Goal: Check status: Check status

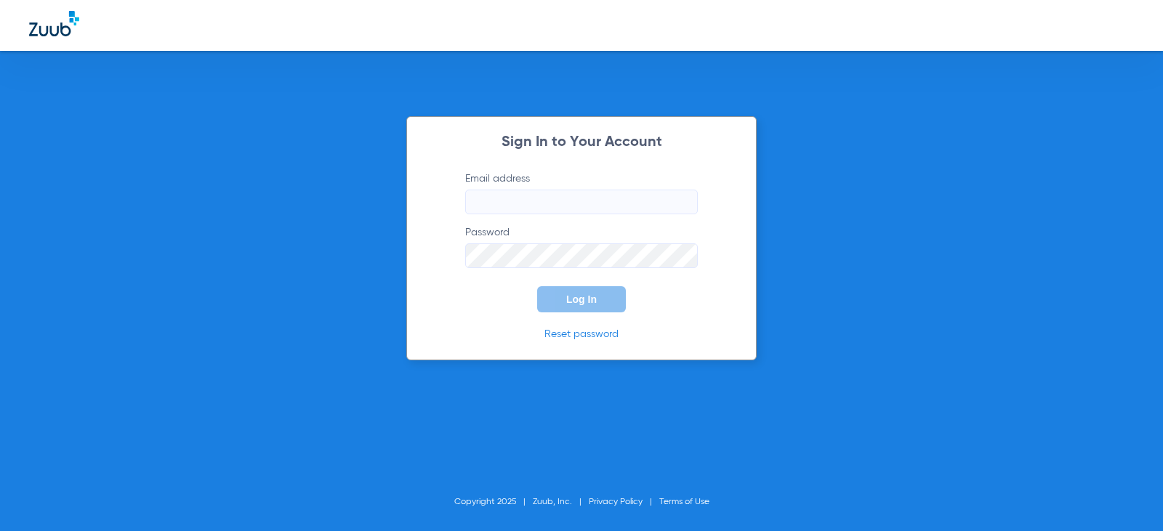
type input "[EMAIL_ADDRESS][DOMAIN_NAME]"
click at [580, 307] on button "Log In" at bounding box center [581, 299] width 89 height 26
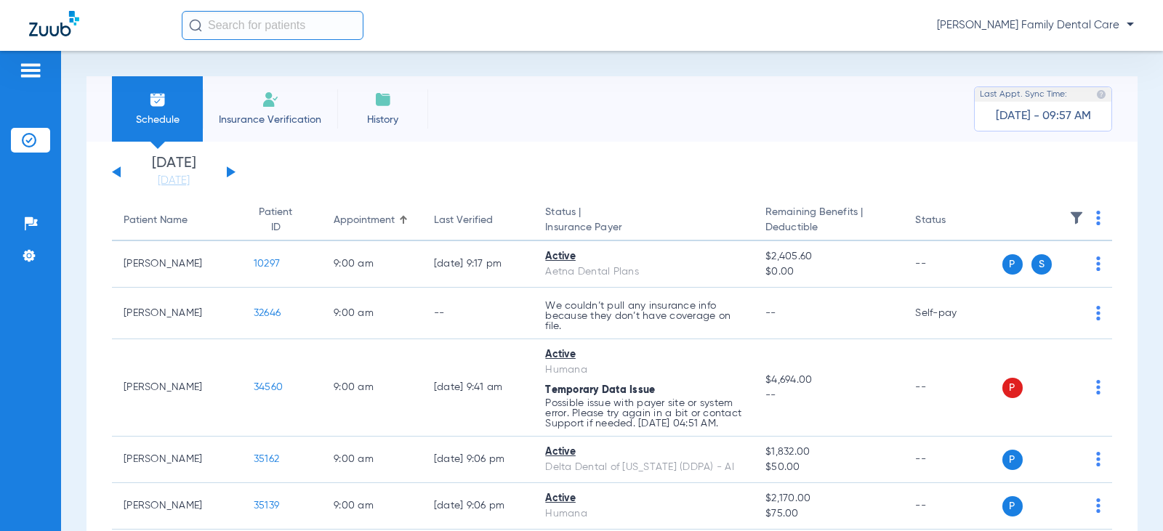
click at [228, 172] on button at bounding box center [231, 171] width 9 height 11
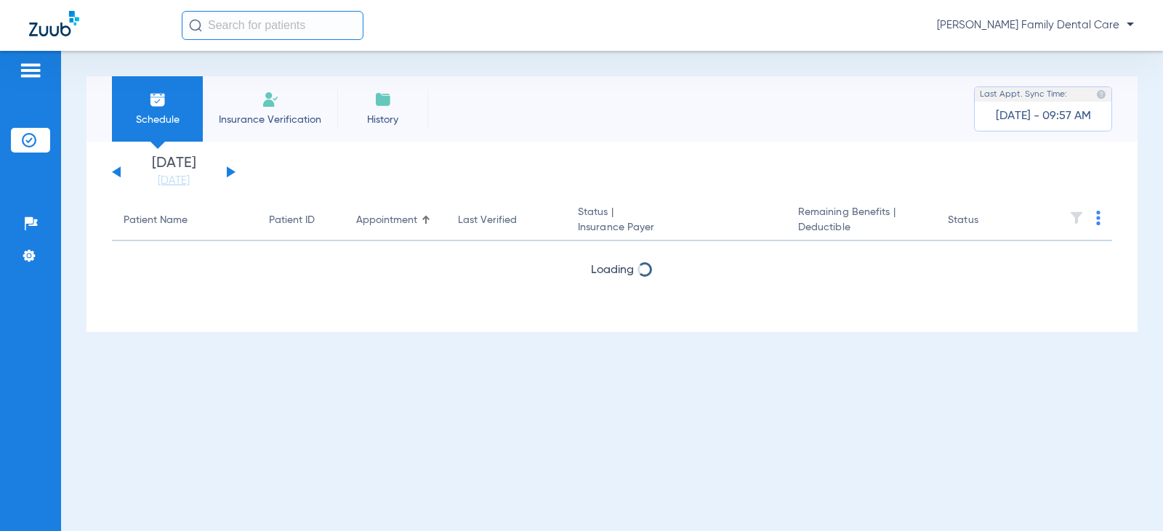
click at [228, 172] on button at bounding box center [231, 171] width 9 height 11
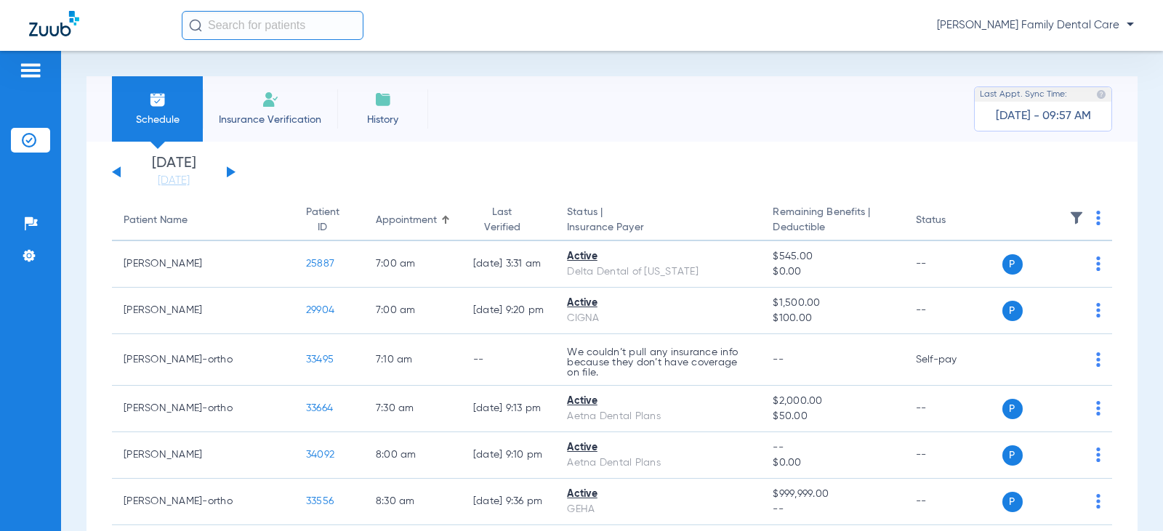
click at [236, 168] on app-single-date-navigator "[DATE] [DATE] [DATE] [DATE] [DATE] [DATE] [DATE] [DATE] [DATE] [DATE] [DATE] [D…" at bounding box center [612, 172] width 1000 height 32
click at [224, 168] on div "[DATE] [DATE] [DATE] [DATE] [DATE] [DATE] [DATE] [DATE] [DATE] [DATE] [DATE] [D…" at bounding box center [174, 172] width 124 height 32
click at [230, 172] on button at bounding box center [231, 171] width 9 height 11
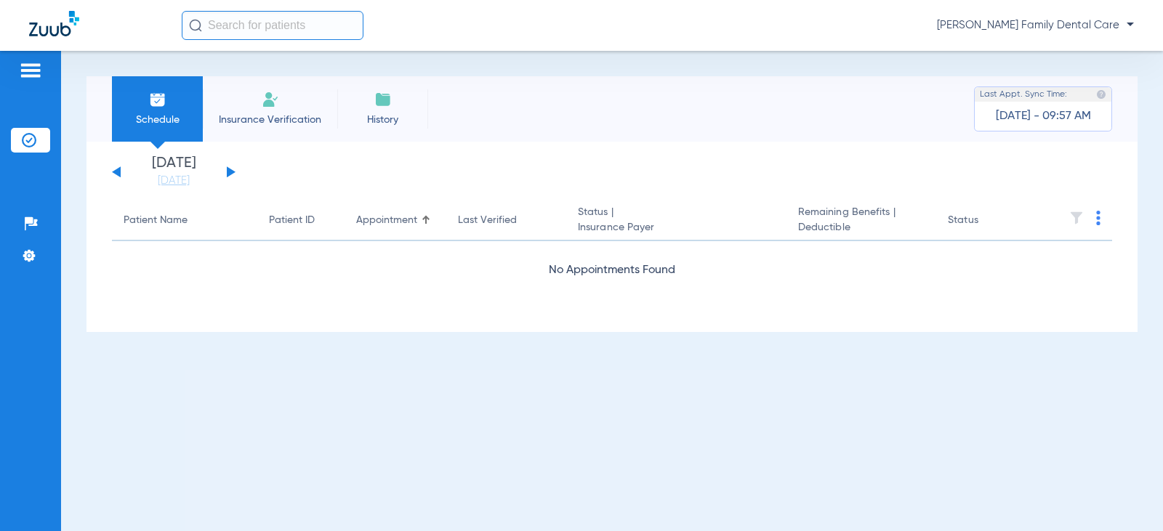
click at [230, 172] on button at bounding box center [231, 171] width 9 height 11
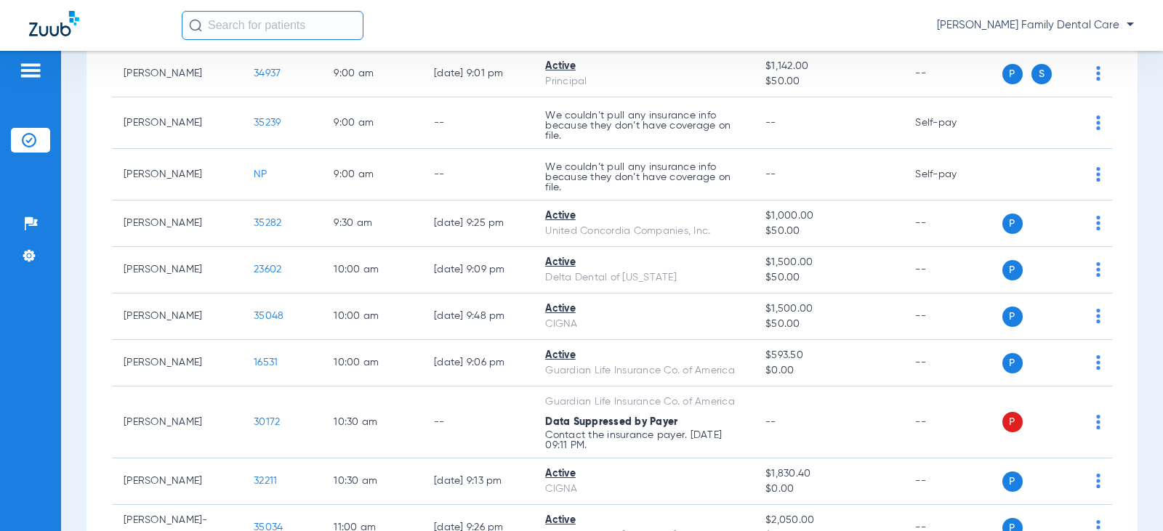
scroll to position [436, 0]
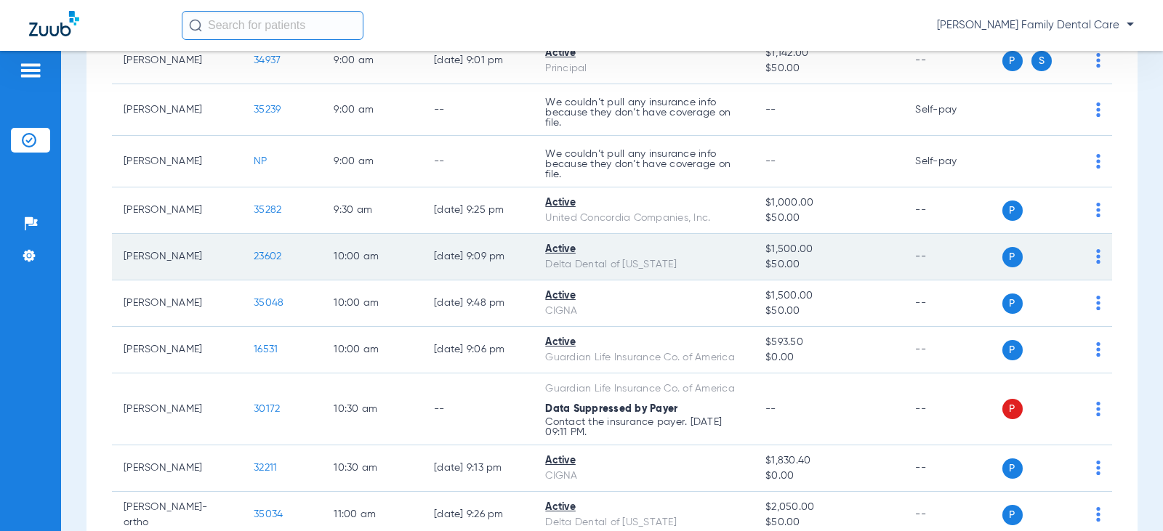
click at [265, 257] on span "23602" at bounding box center [268, 256] width 28 height 10
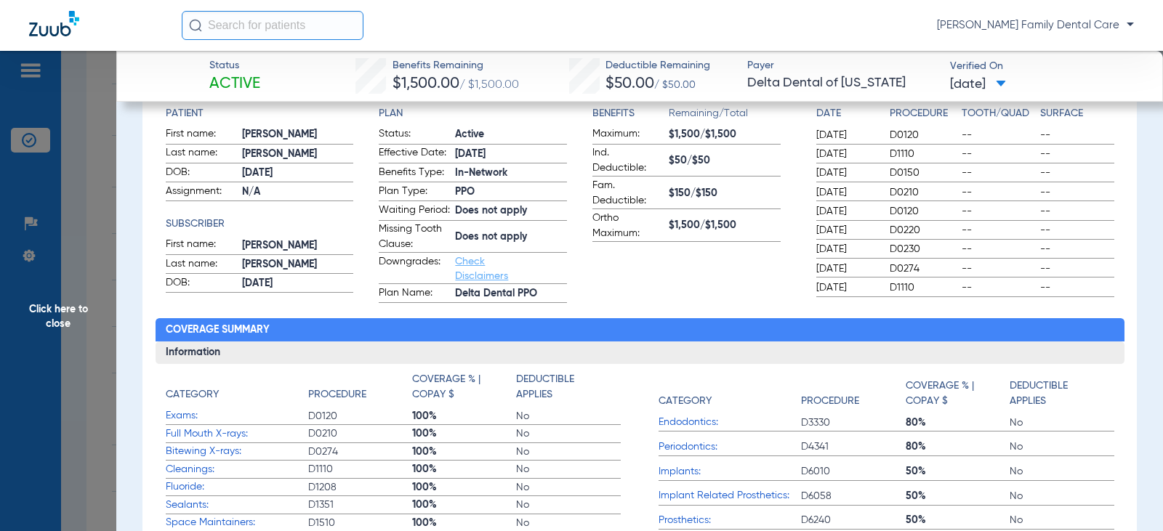
scroll to position [218, 0]
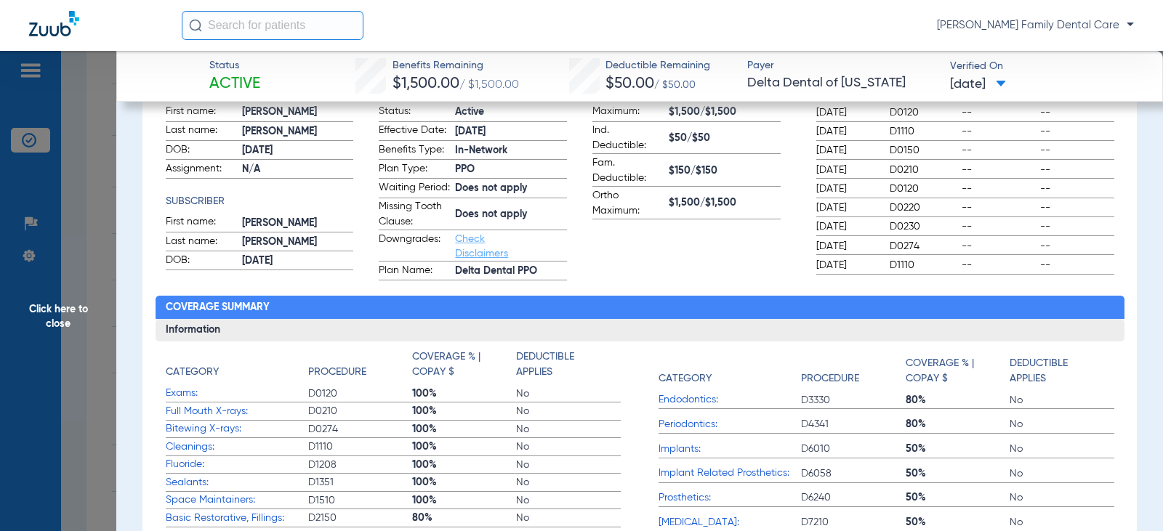
click at [73, 306] on span "Click here to close" at bounding box center [58, 316] width 116 height 531
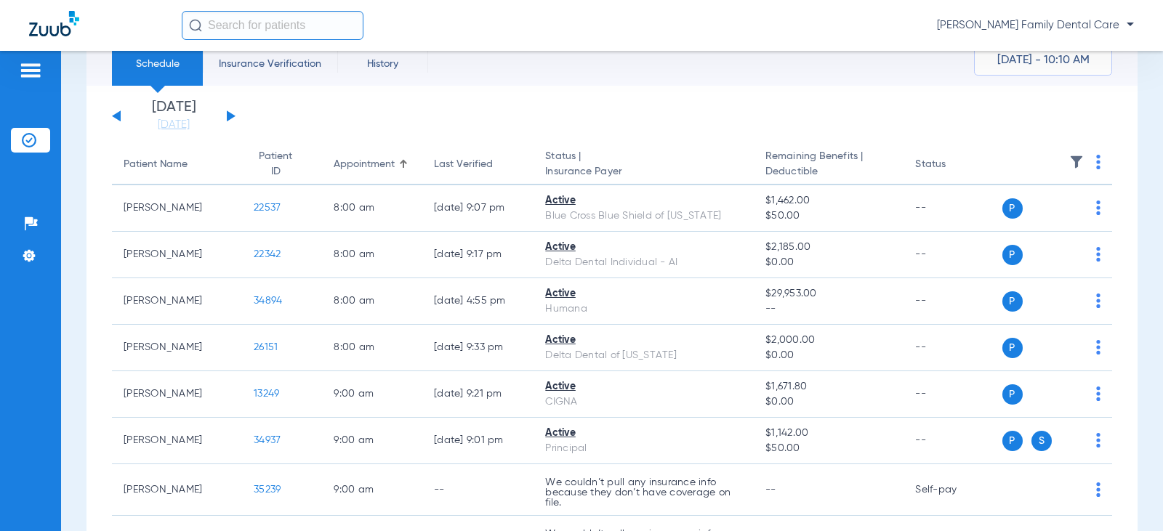
scroll to position [73, 0]
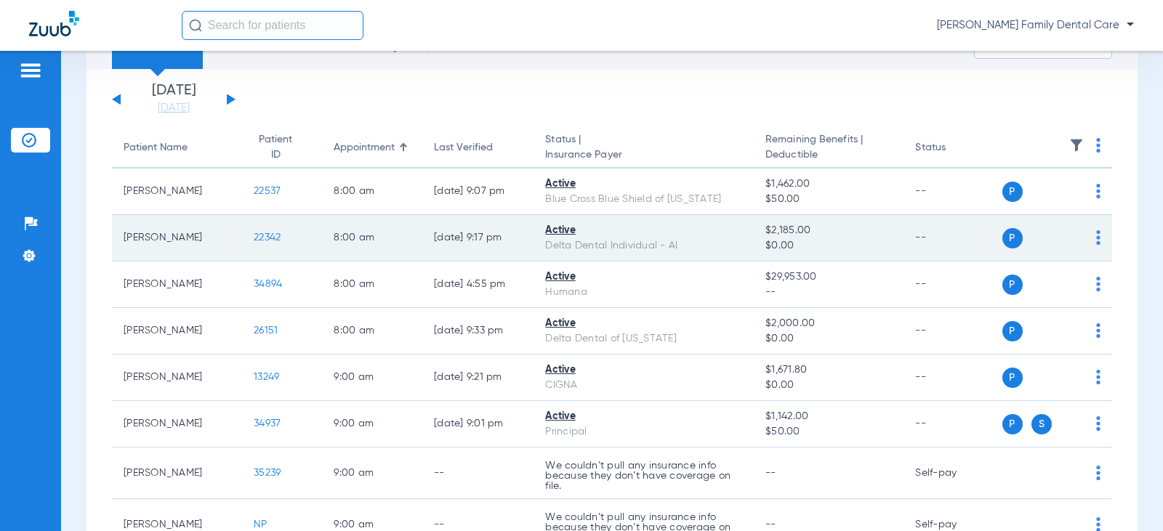
click at [254, 235] on span "22342" at bounding box center [267, 238] width 27 height 10
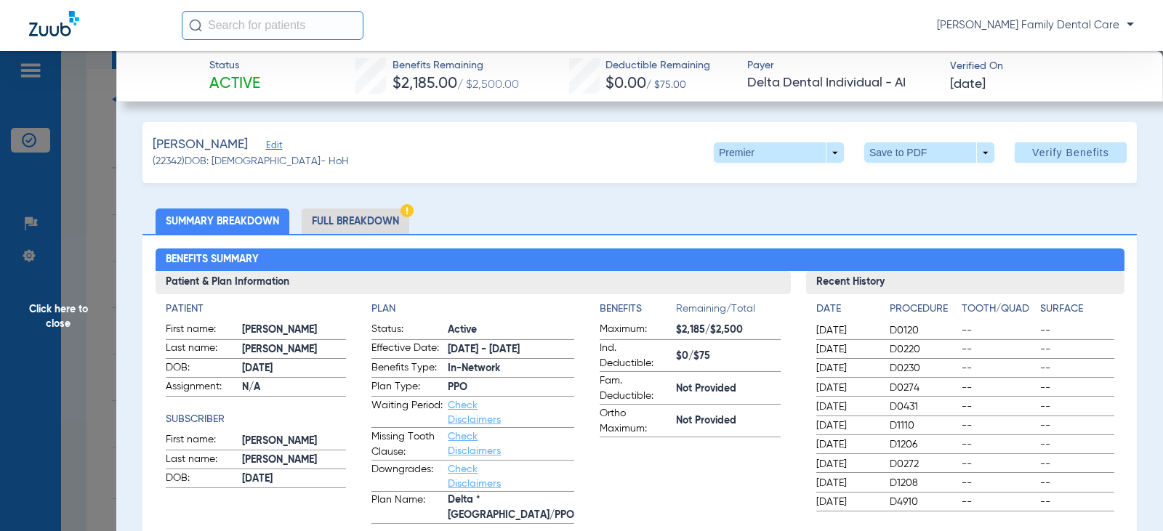
click at [62, 306] on span "Click here to close" at bounding box center [58, 316] width 116 height 531
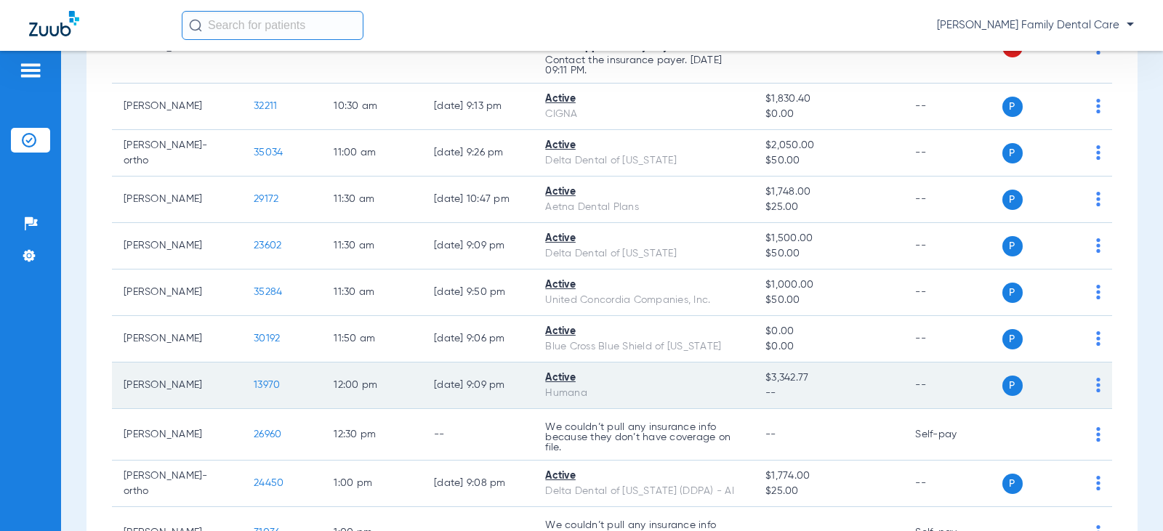
scroll to position [799, 0]
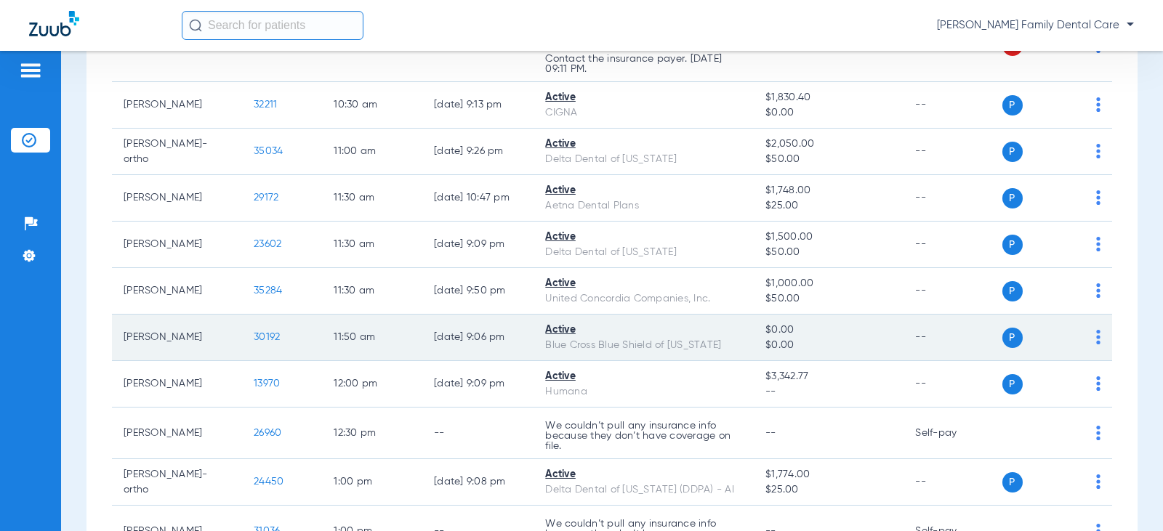
click at [267, 339] on span "30192" at bounding box center [267, 337] width 26 height 10
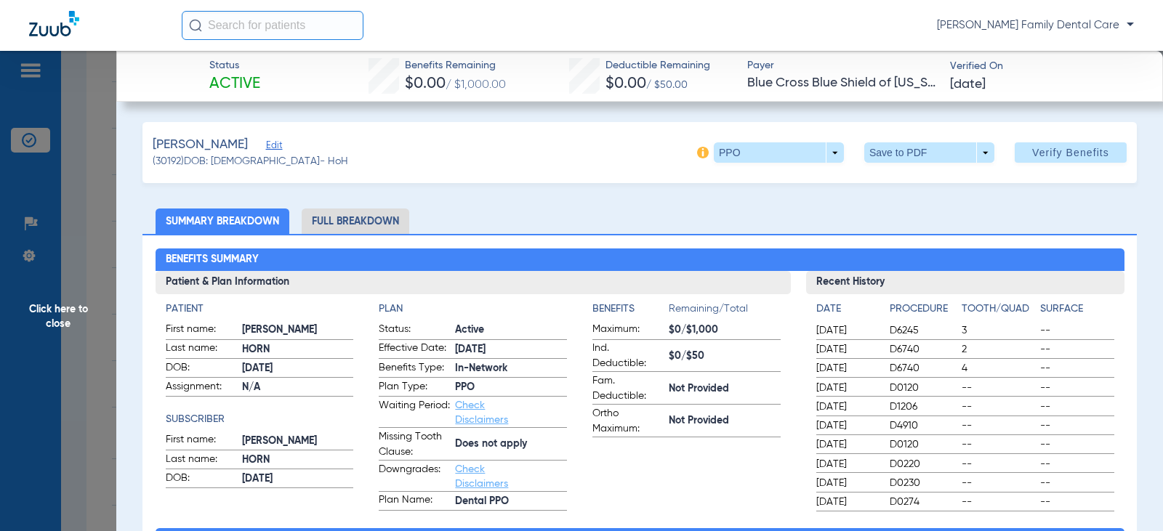
click at [54, 305] on span "Click here to close" at bounding box center [58, 316] width 116 height 531
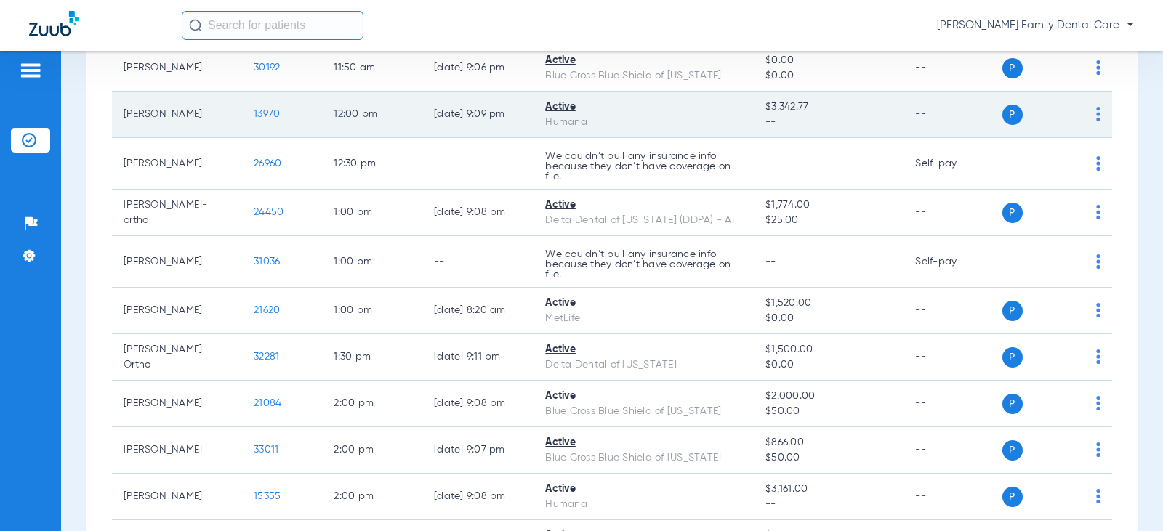
scroll to position [1090, 0]
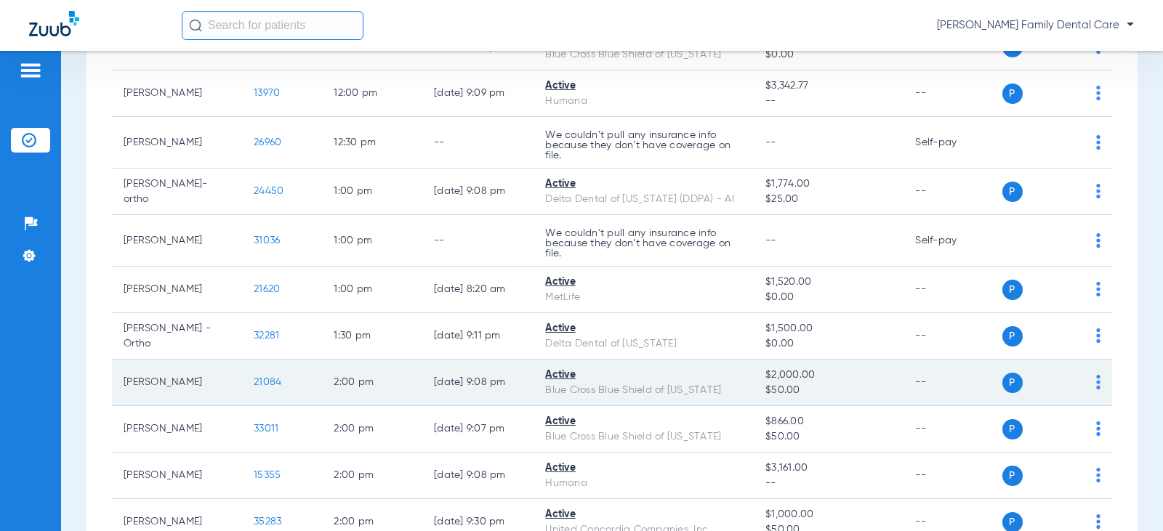
click at [254, 379] on span "21084" at bounding box center [268, 382] width 28 height 10
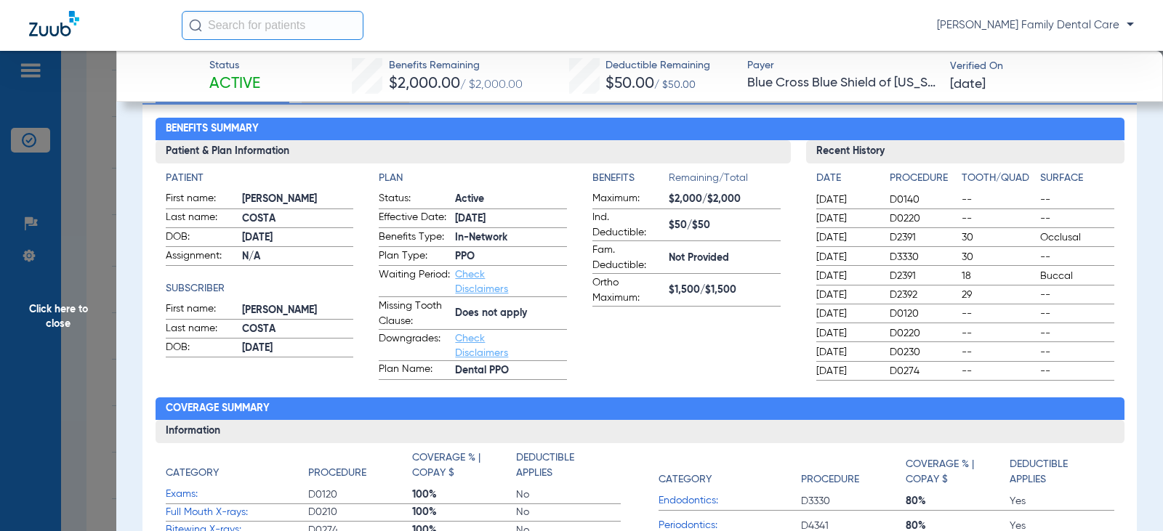
scroll to position [0, 0]
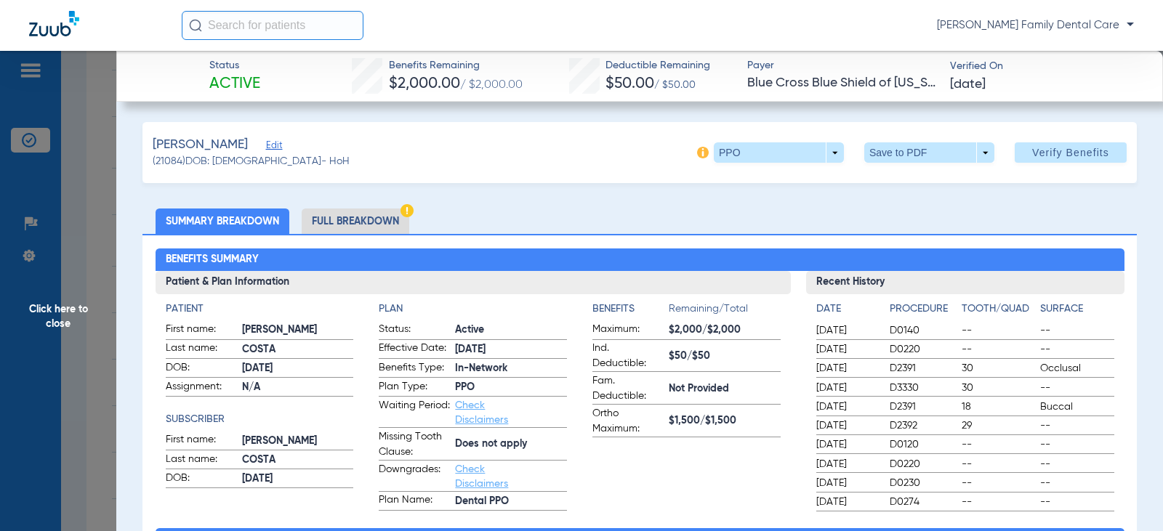
click at [82, 299] on span "Click here to close" at bounding box center [58, 316] width 116 height 531
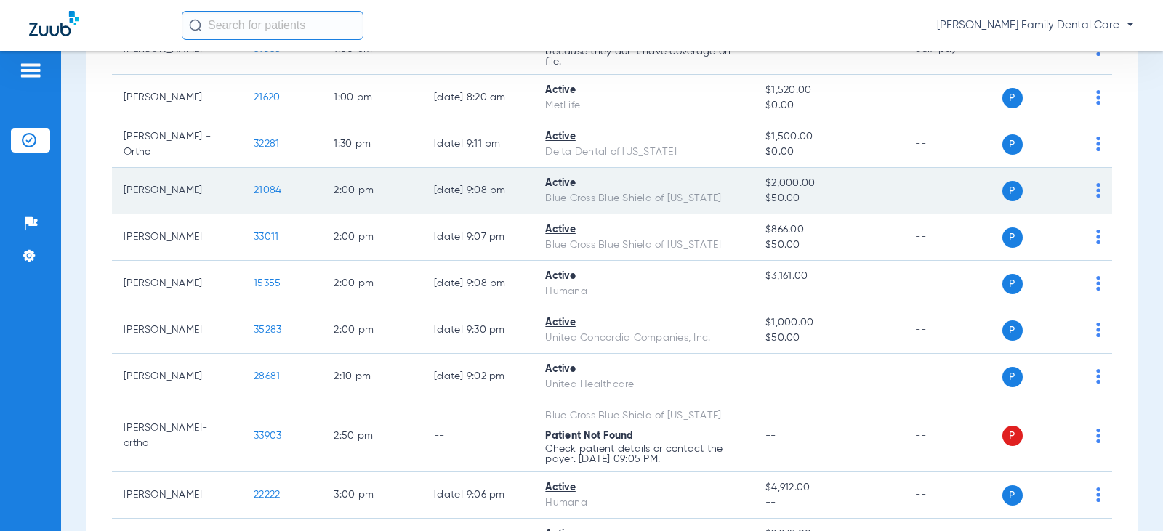
scroll to position [1308, 0]
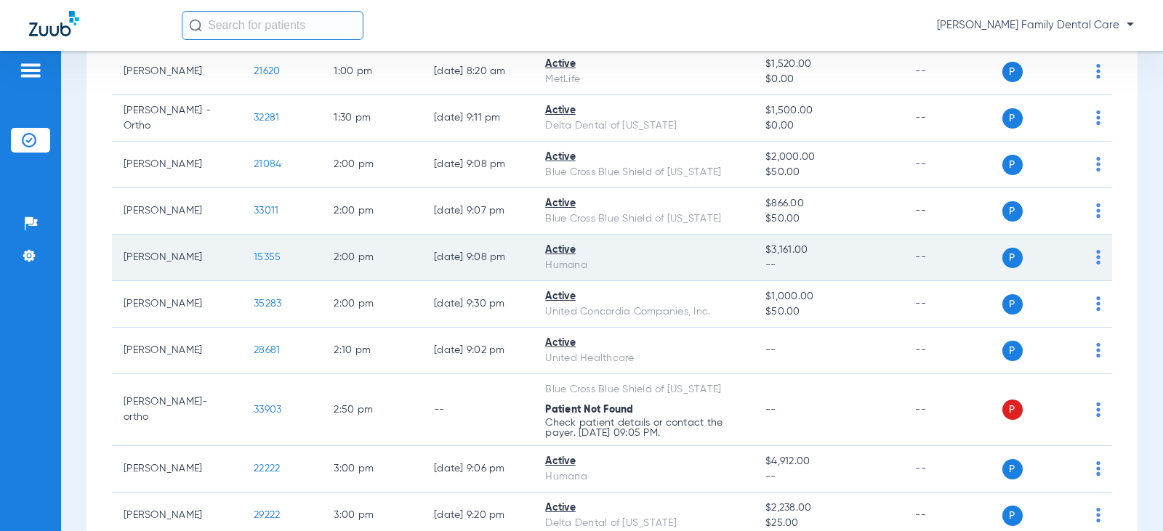
click at [260, 257] on span "15355" at bounding box center [267, 257] width 27 height 10
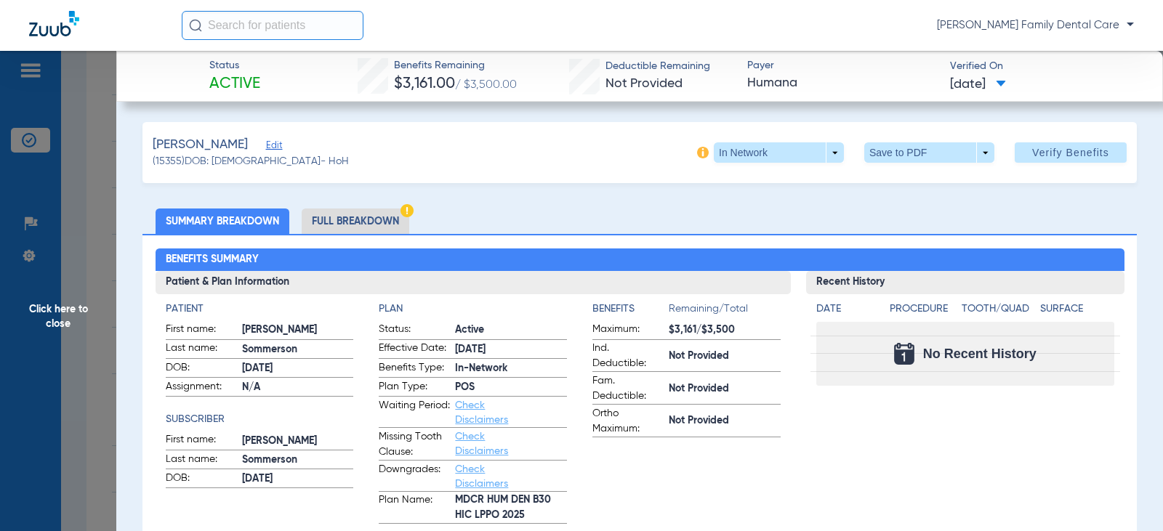
click at [58, 292] on span "Click here to close" at bounding box center [58, 316] width 116 height 531
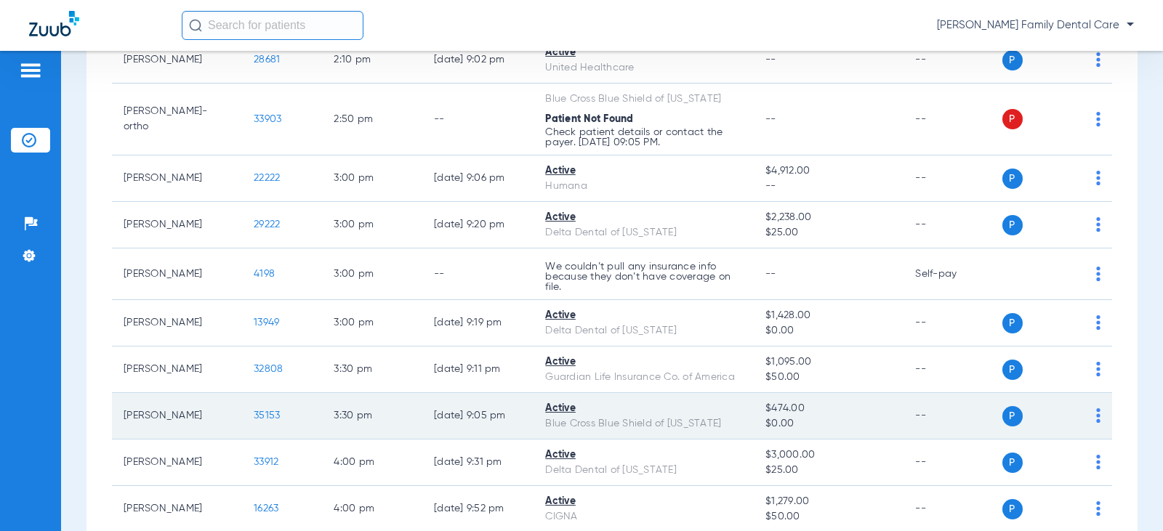
scroll to position [1671, 0]
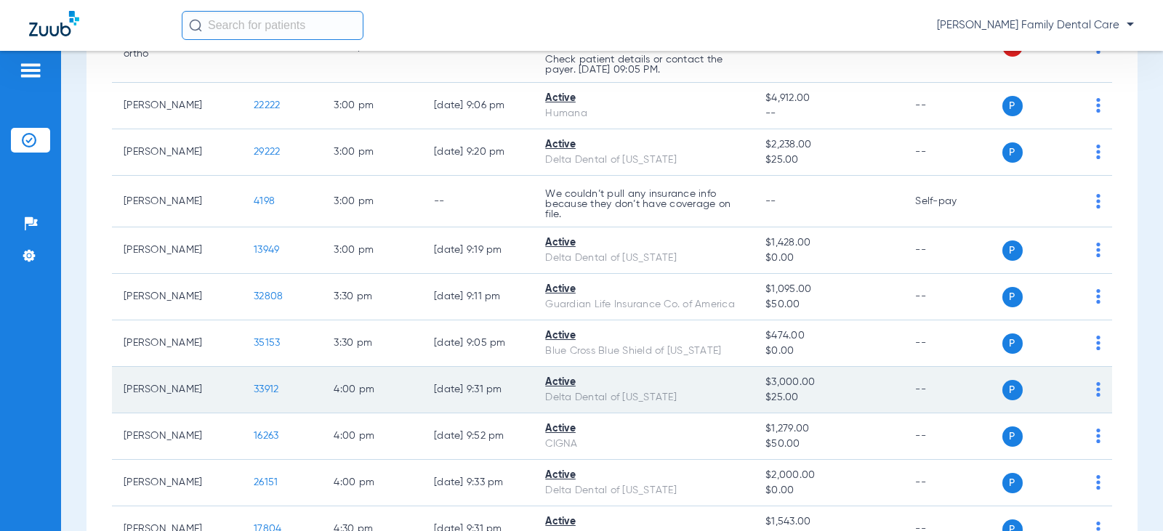
click at [254, 391] on span "33912" at bounding box center [266, 389] width 25 height 10
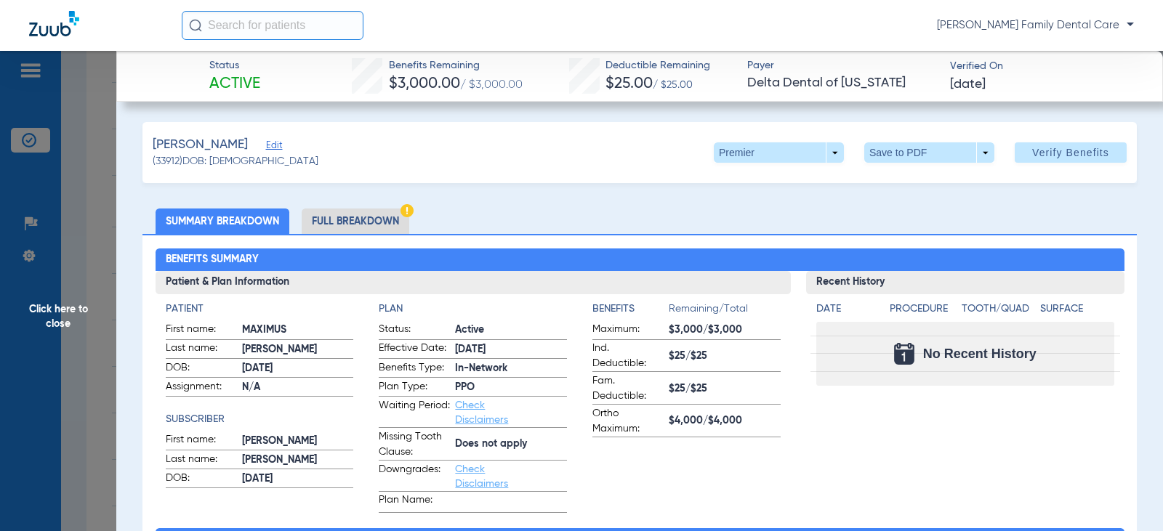
click at [44, 310] on span "Click here to close" at bounding box center [58, 316] width 116 height 531
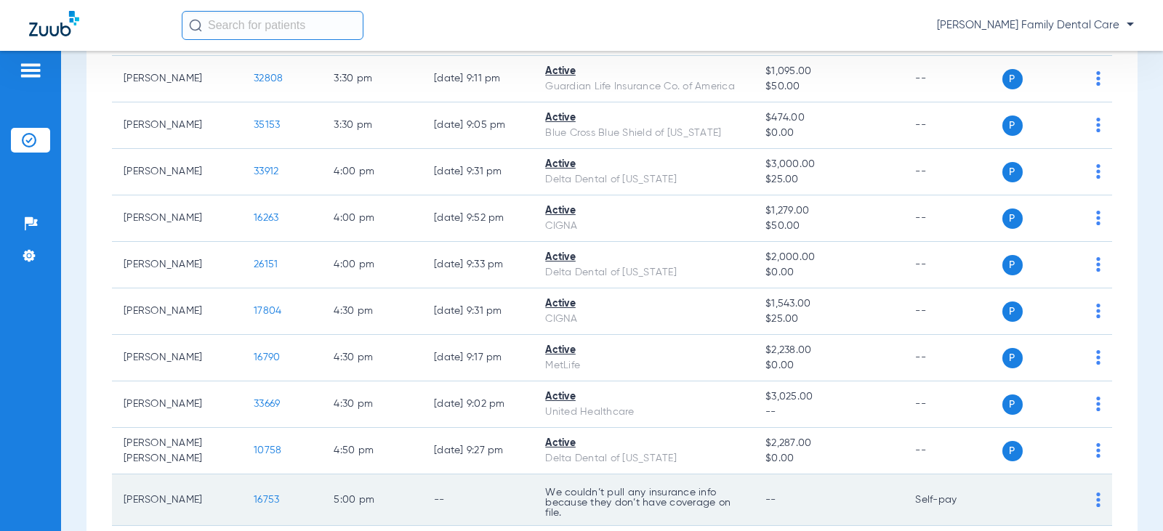
scroll to position [1962, 0]
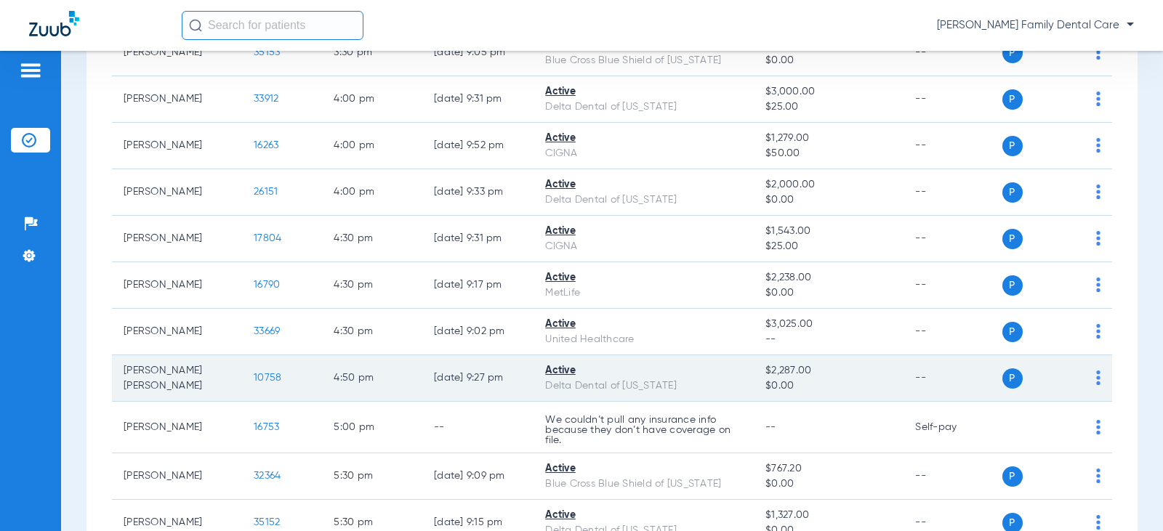
click at [257, 373] on span "10758" at bounding box center [268, 378] width 28 height 10
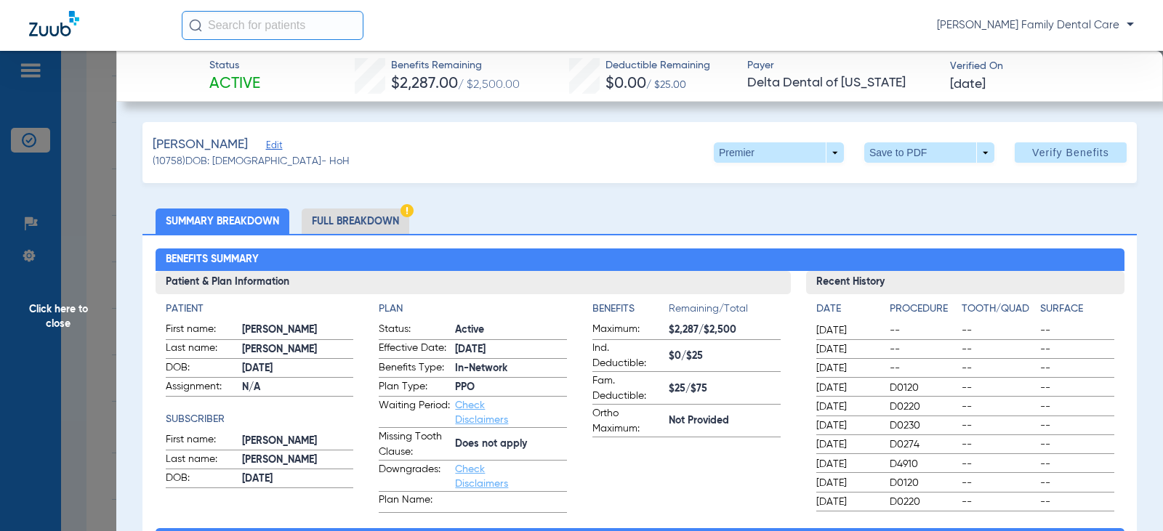
click at [40, 316] on span "Click here to close" at bounding box center [58, 316] width 116 height 531
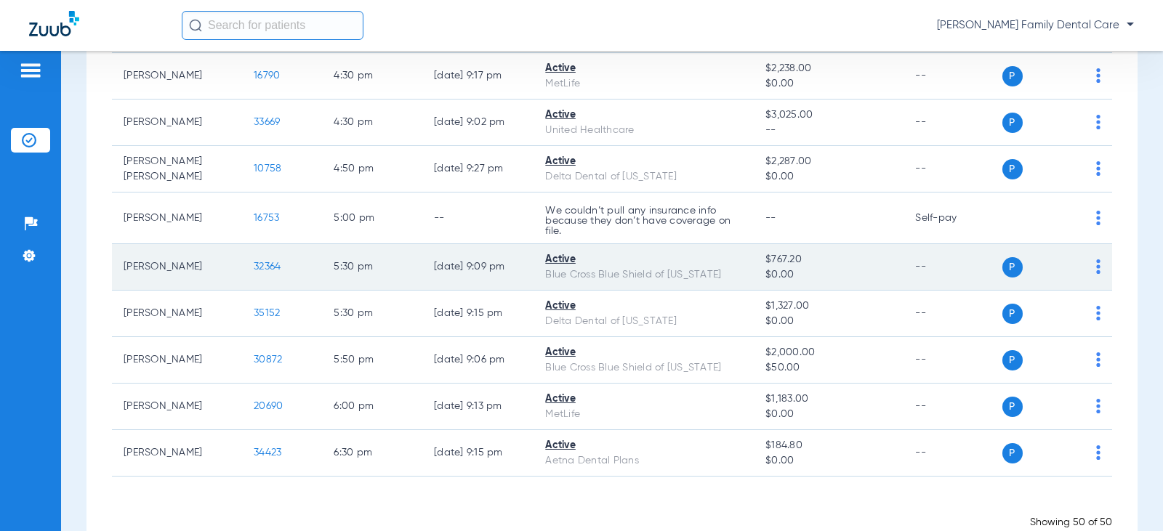
scroll to position [2180, 0]
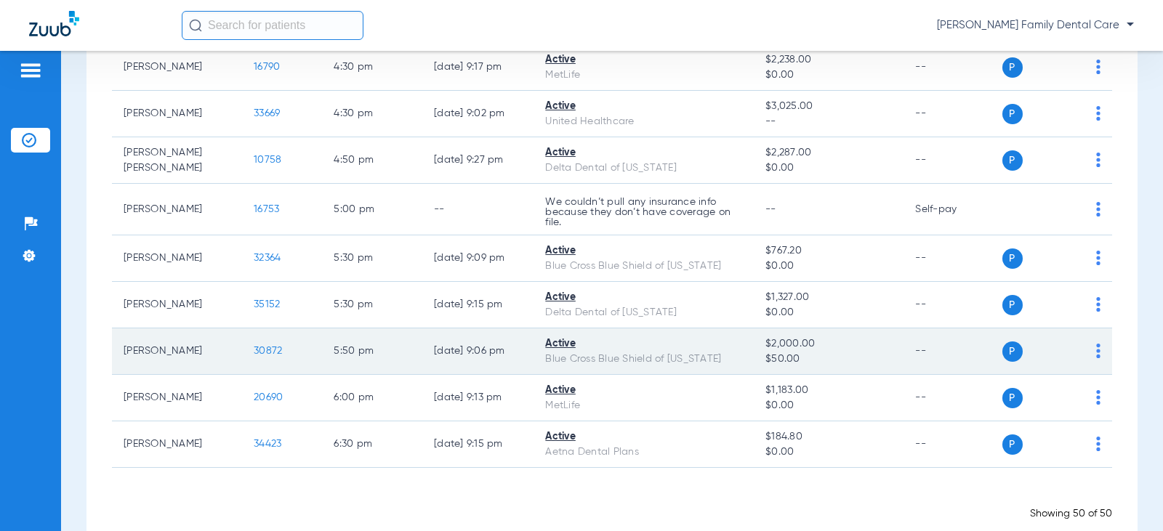
click at [257, 352] on span "30872" at bounding box center [268, 351] width 28 height 10
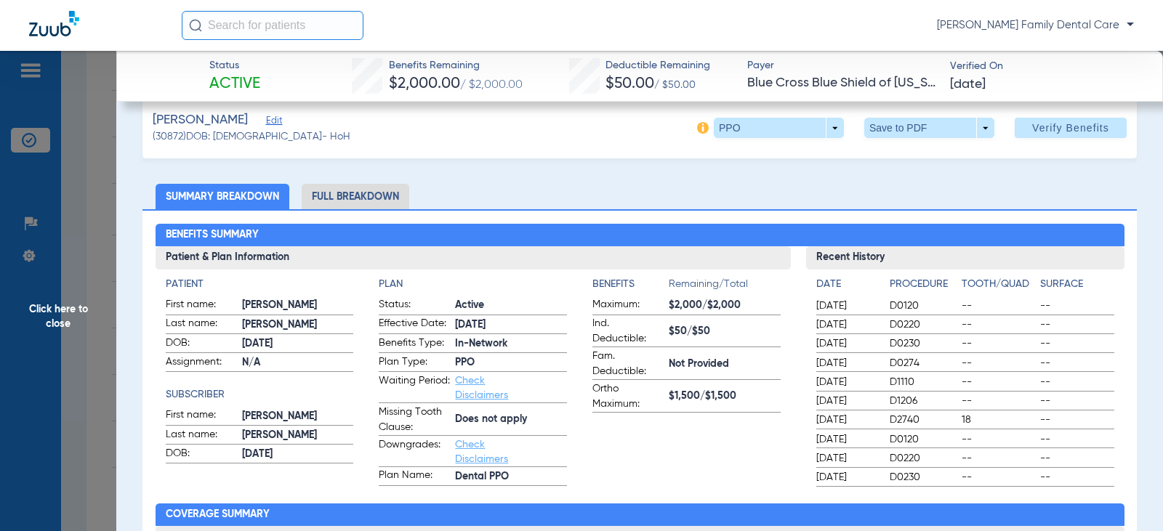
scroll to position [0, 0]
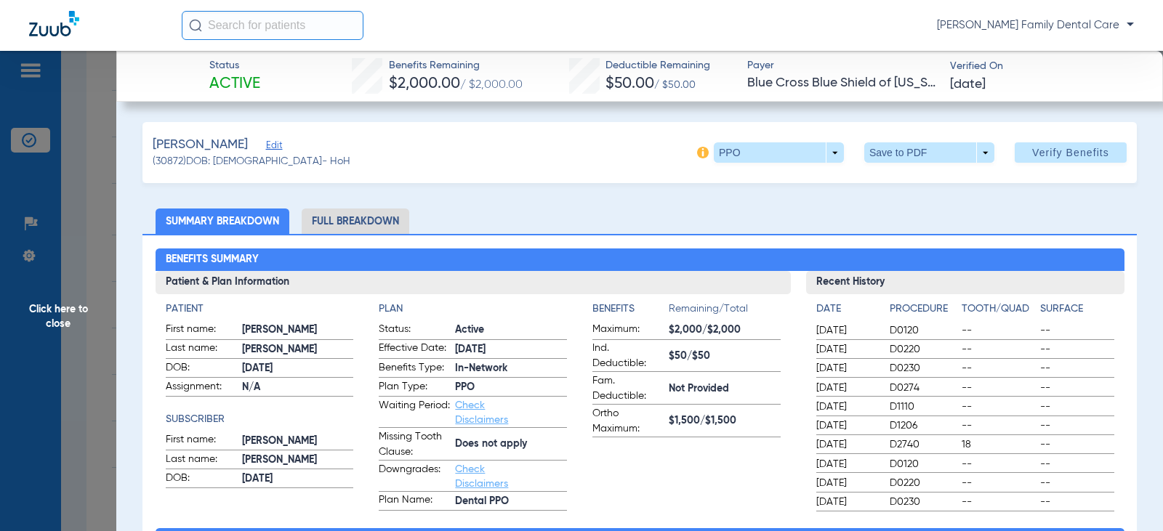
click at [45, 311] on span "Click here to close" at bounding box center [58, 316] width 116 height 531
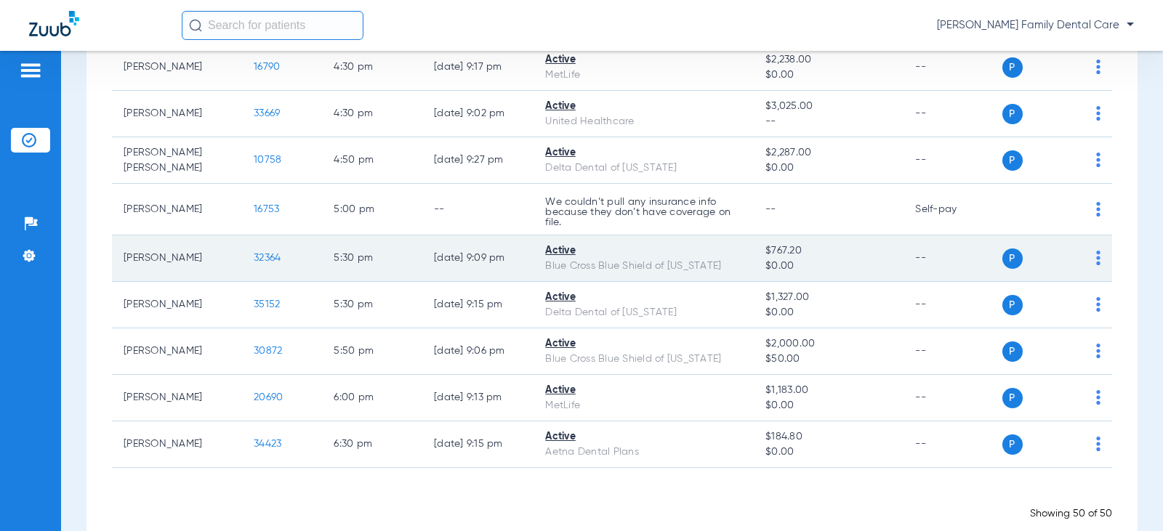
click at [254, 258] on span "32364" at bounding box center [267, 258] width 27 height 10
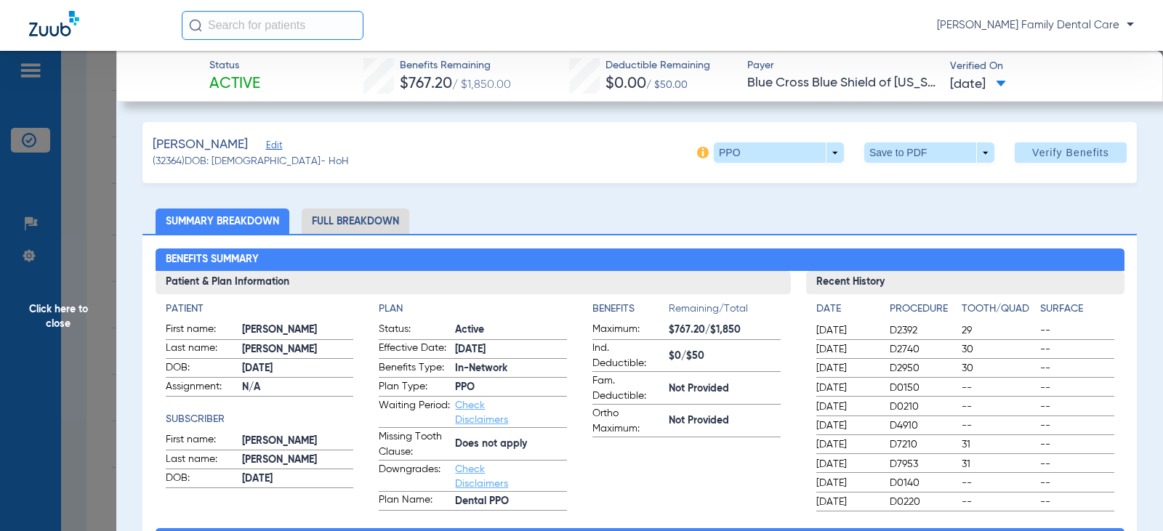
click at [52, 314] on span "Click here to close" at bounding box center [58, 316] width 116 height 531
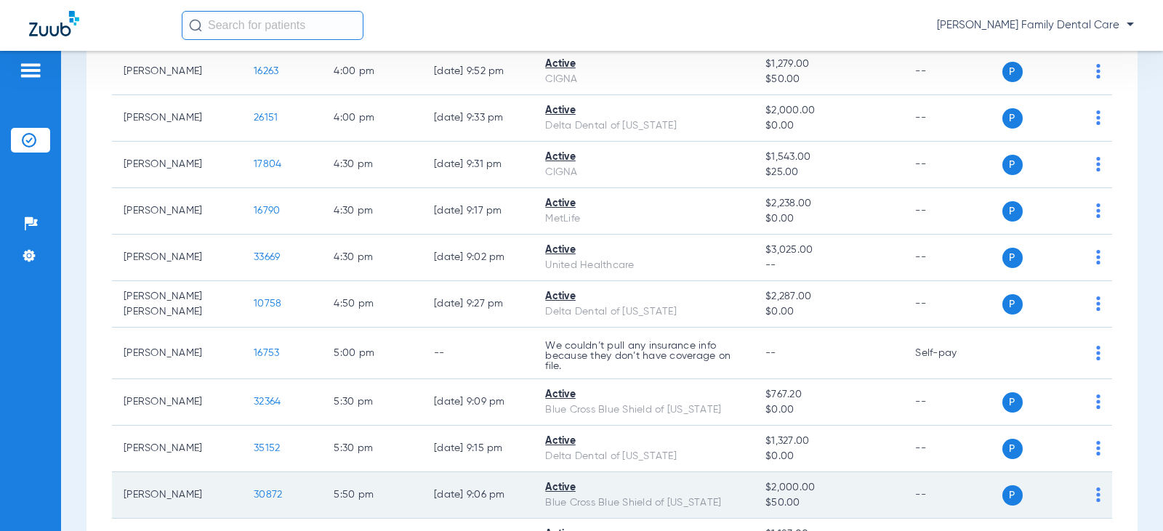
scroll to position [2035, 0]
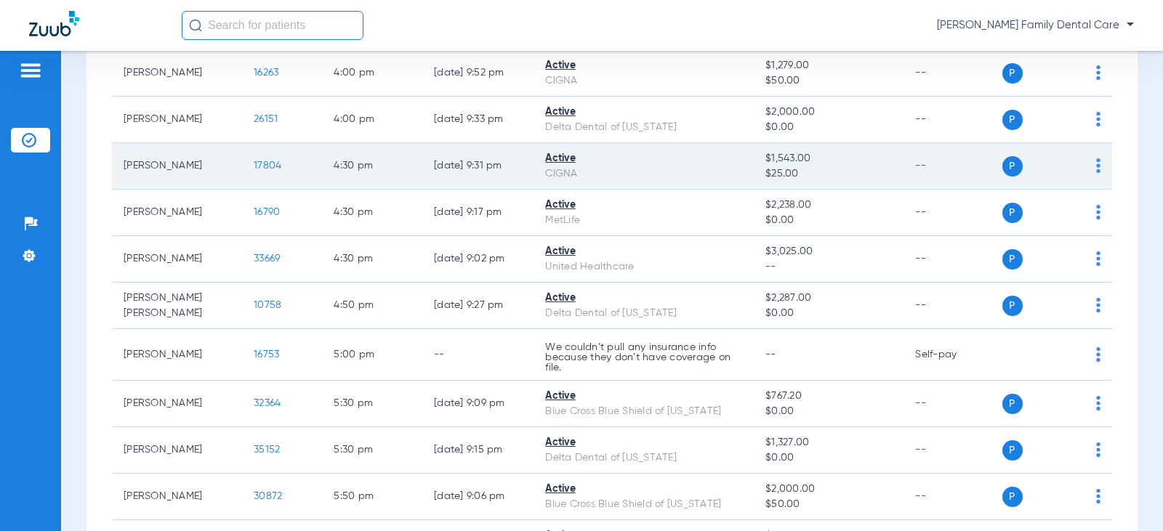
click at [254, 167] on span "17804" at bounding box center [268, 166] width 28 height 10
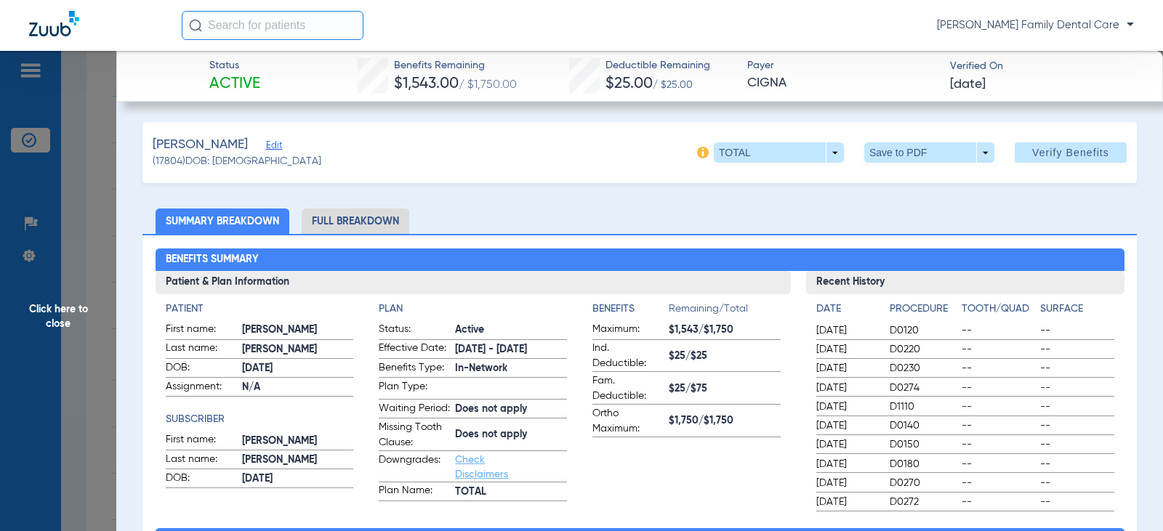
click at [65, 306] on span "Click here to close" at bounding box center [58, 316] width 116 height 531
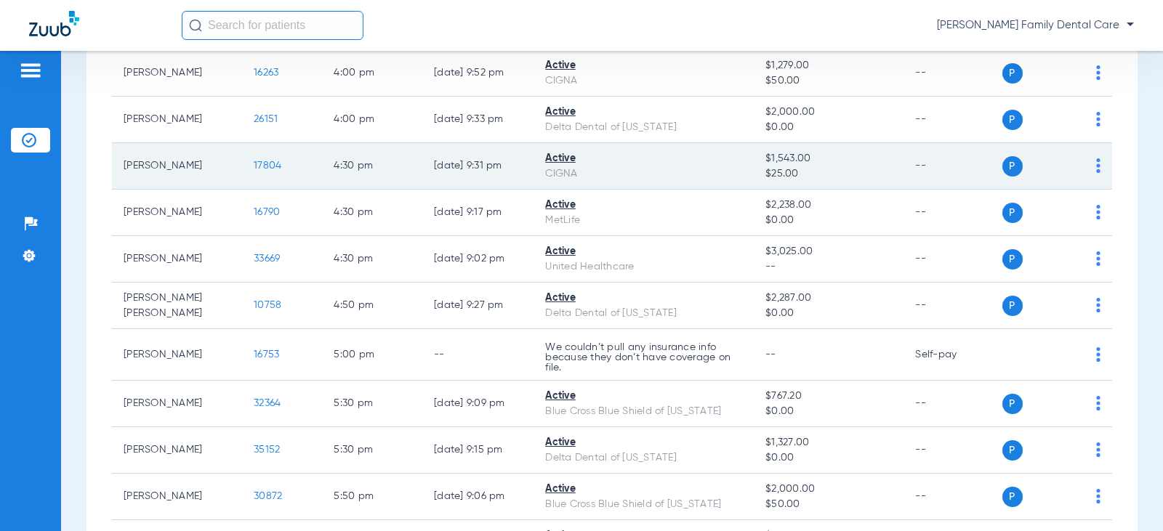
click at [257, 167] on span "17804" at bounding box center [268, 166] width 28 height 10
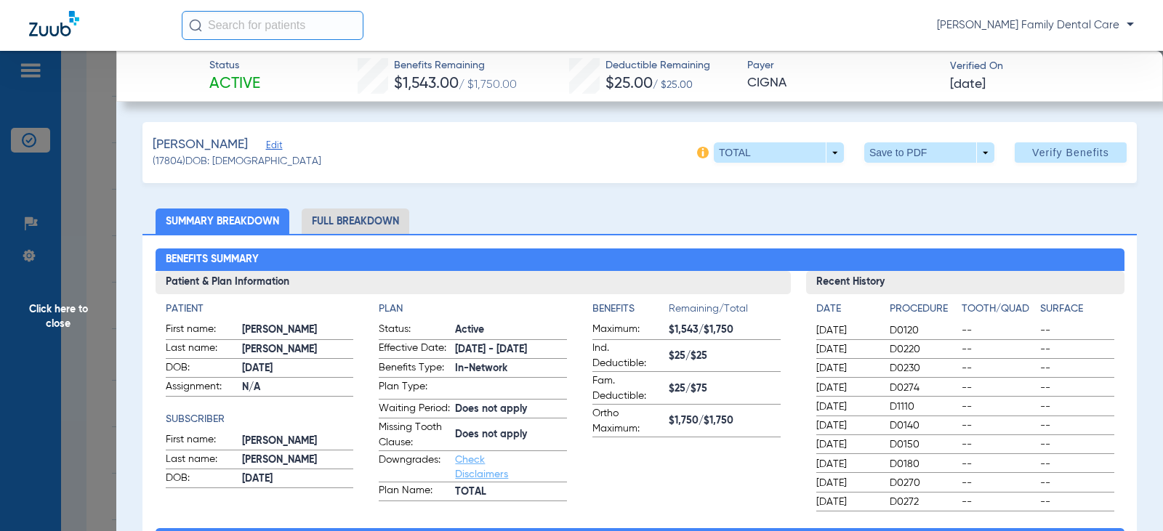
click at [77, 307] on span "Click here to close" at bounding box center [58, 316] width 116 height 531
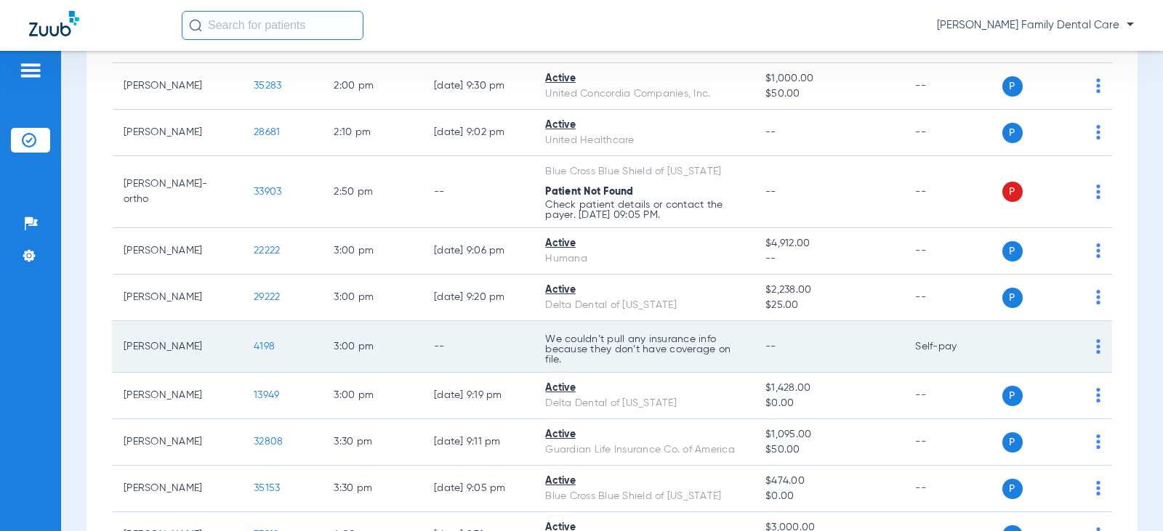
scroll to position [1453, 0]
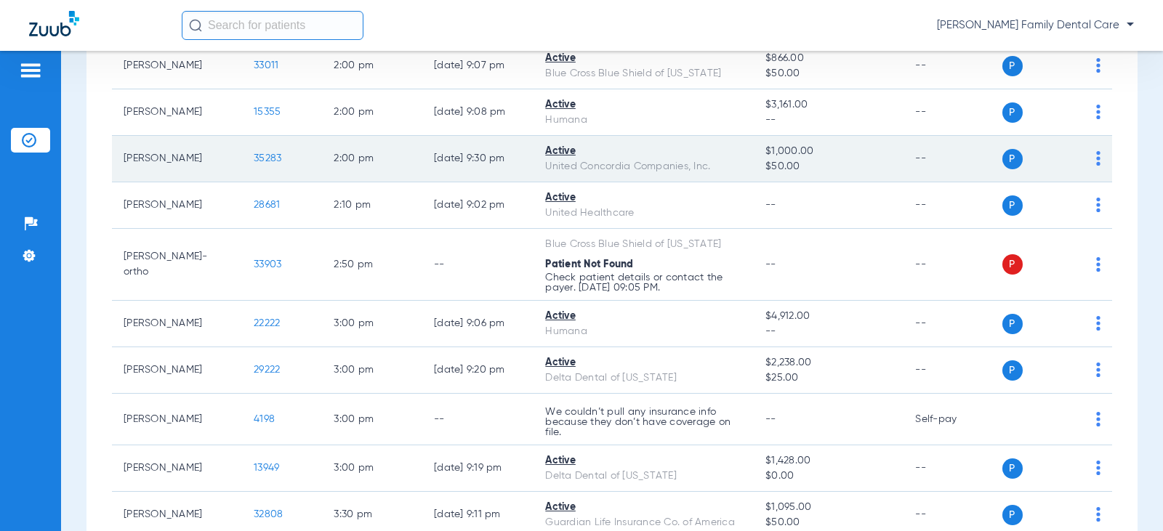
click at [270, 155] on span "35283" at bounding box center [268, 158] width 28 height 10
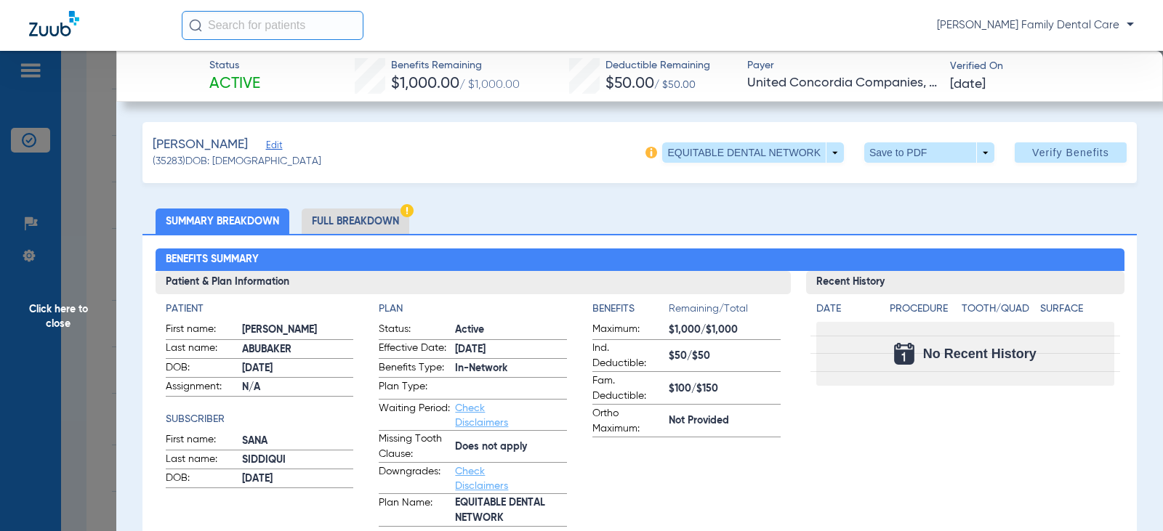
click at [350, 215] on li "Full Breakdown" at bounding box center [356, 221] width 108 height 25
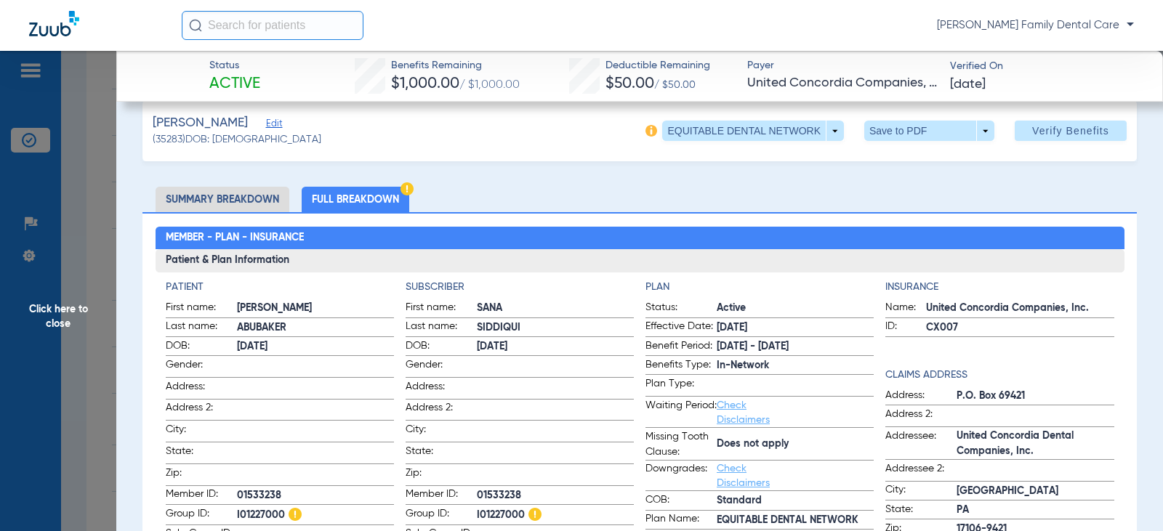
scroll to position [0, 0]
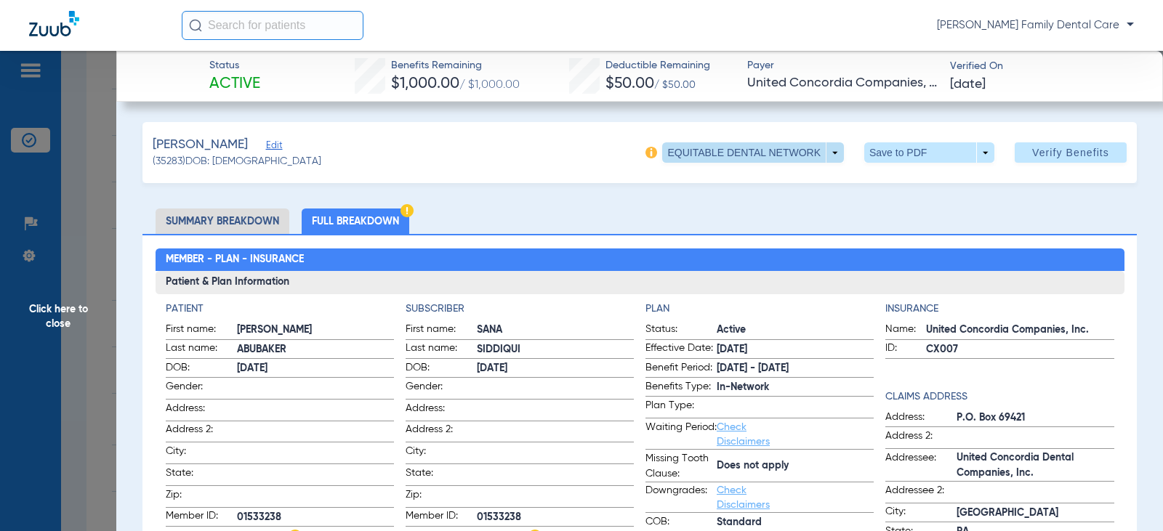
click at [830, 153] on span at bounding box center [753, 152] width 182 height 20
click at [830, 153] on div at bounding box center [581, 265] width 1163 height 531
click at [59, 323] on span "Click here to close" at bounding box center [58, 316] width 116 height 531
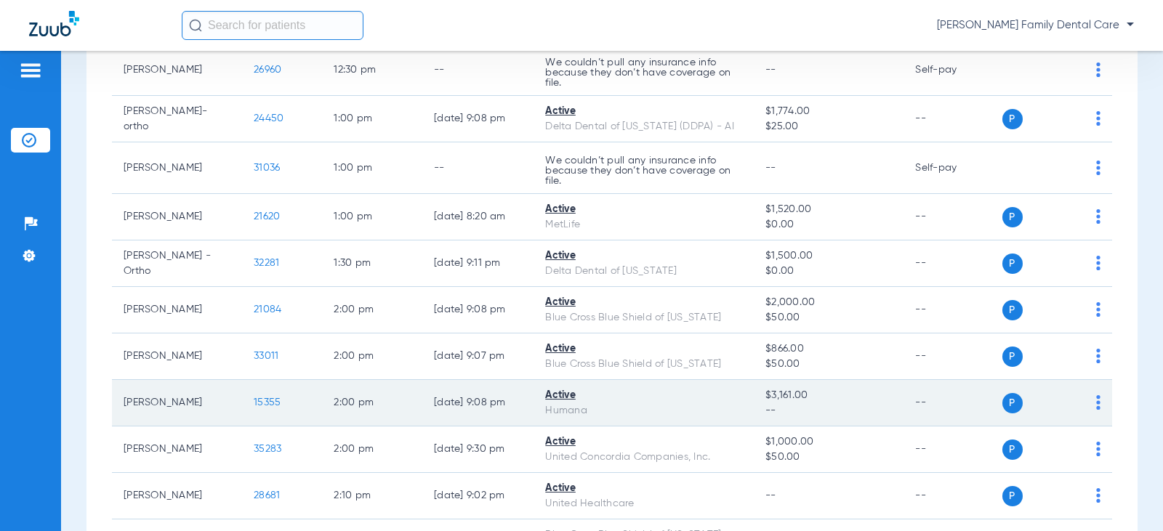
scroll to position [1235, 0]
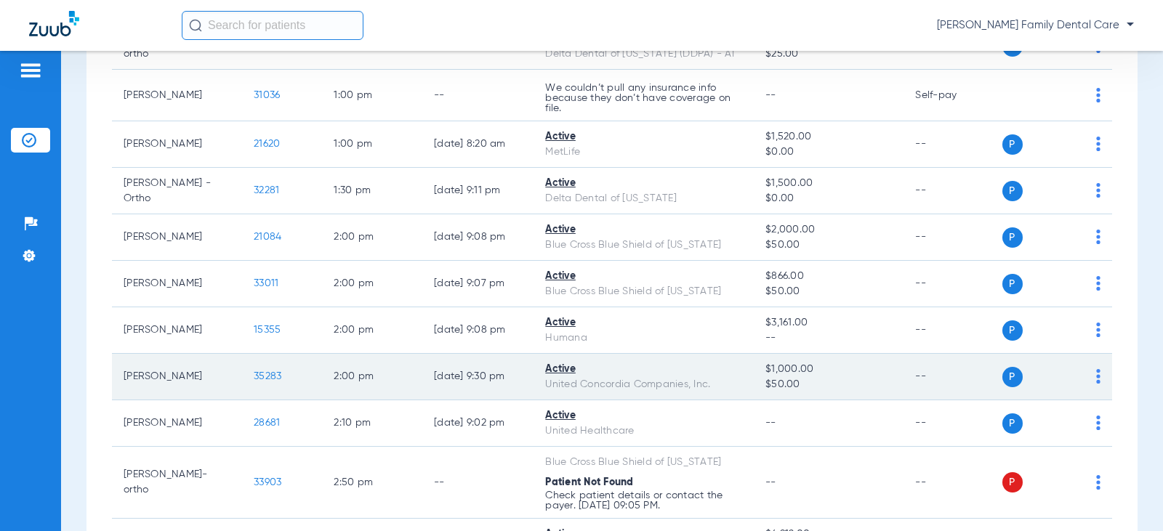
click at [257, 383] on td "35283" at bounding box center [282, 377] width 80 height 47
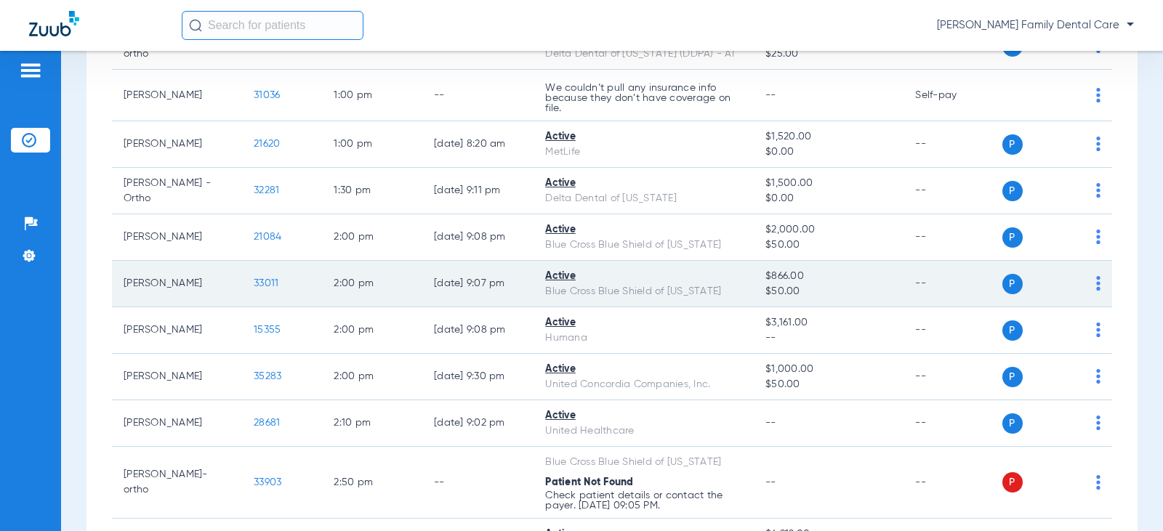
click at [257, 275] on td "33011" at bounding box center [282, 284] width 80 height 47
click at [257, 286] on span "33011" at bounding box center [266, 283] width 25 height 10
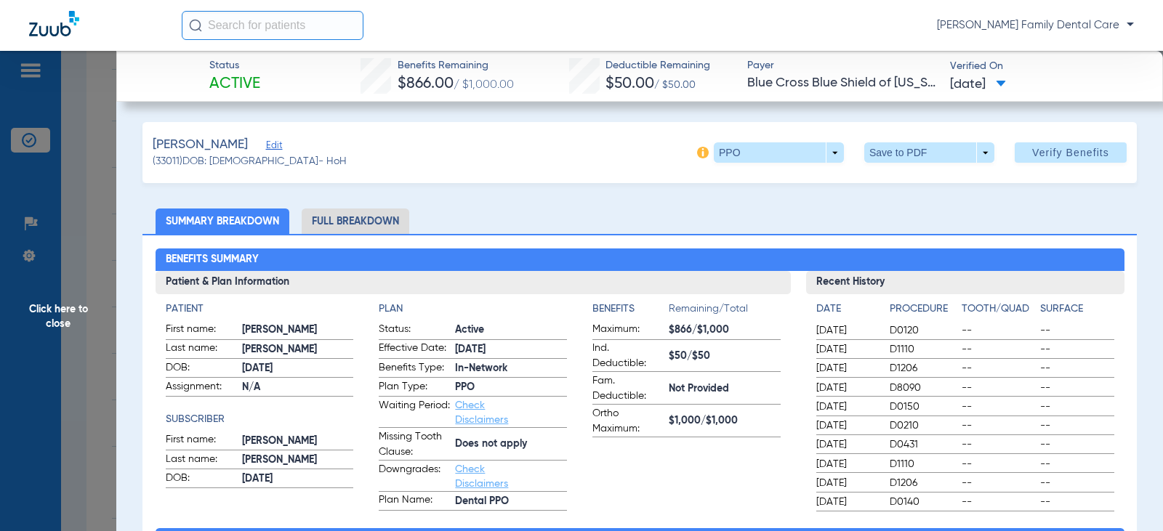
click at [65, 313] on span "Click here to close" at bounding box center [58, 316] width 116 height 531
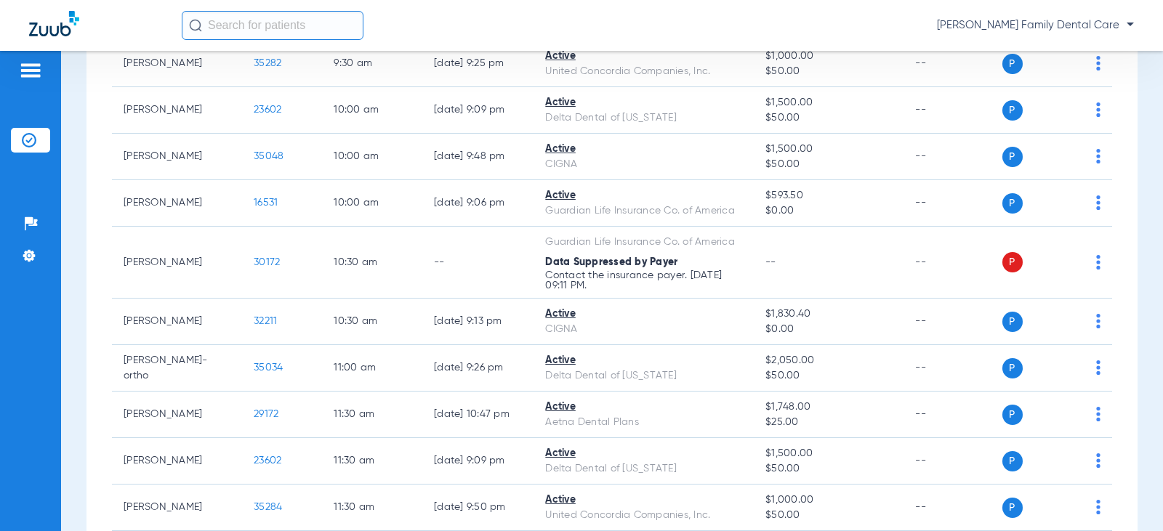
scroll to position [581, 0]
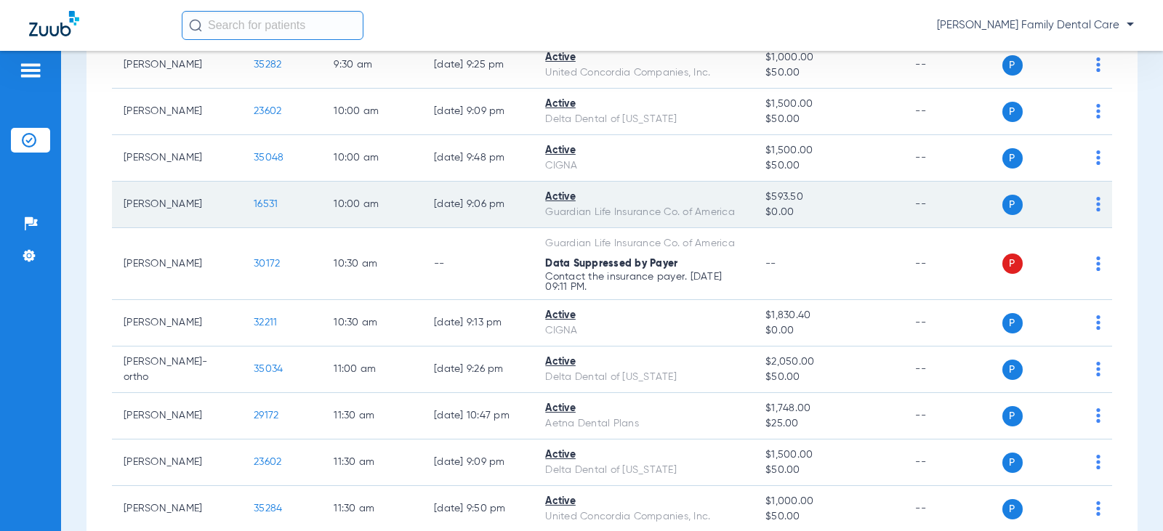
click at [254, 200] on span "16531" at bounding box center [266, 204] width 24 height 10
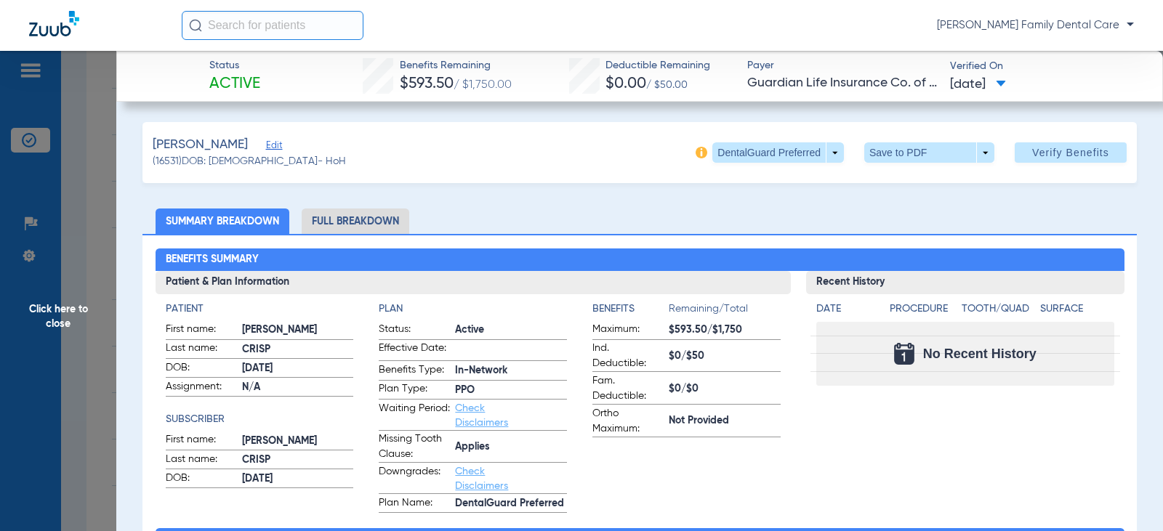
click at [56, 299] on span "Click here to close" at bounding box center [58, 316] width 116 height 531
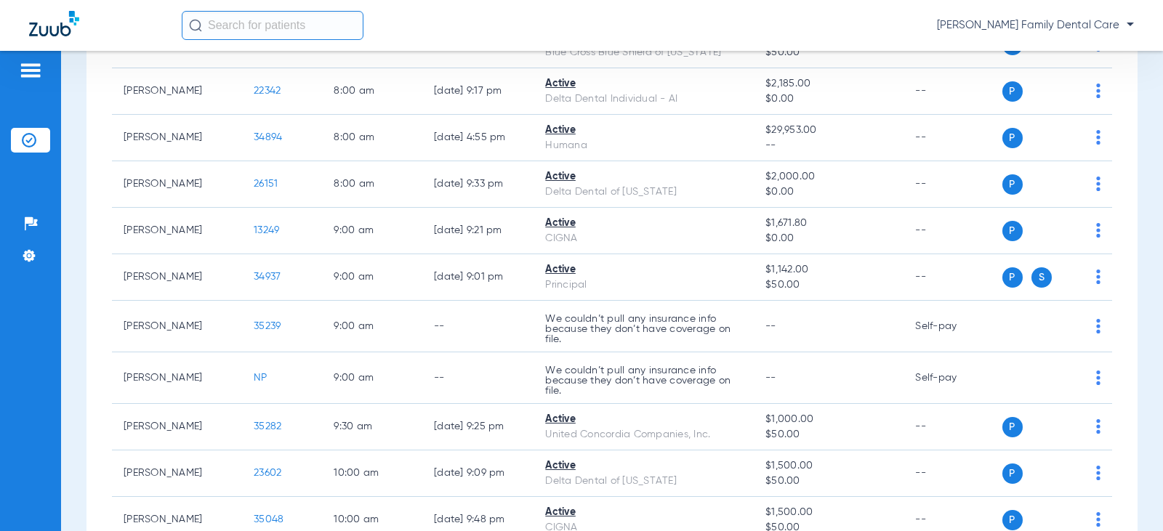
scroll to position [218, 0]
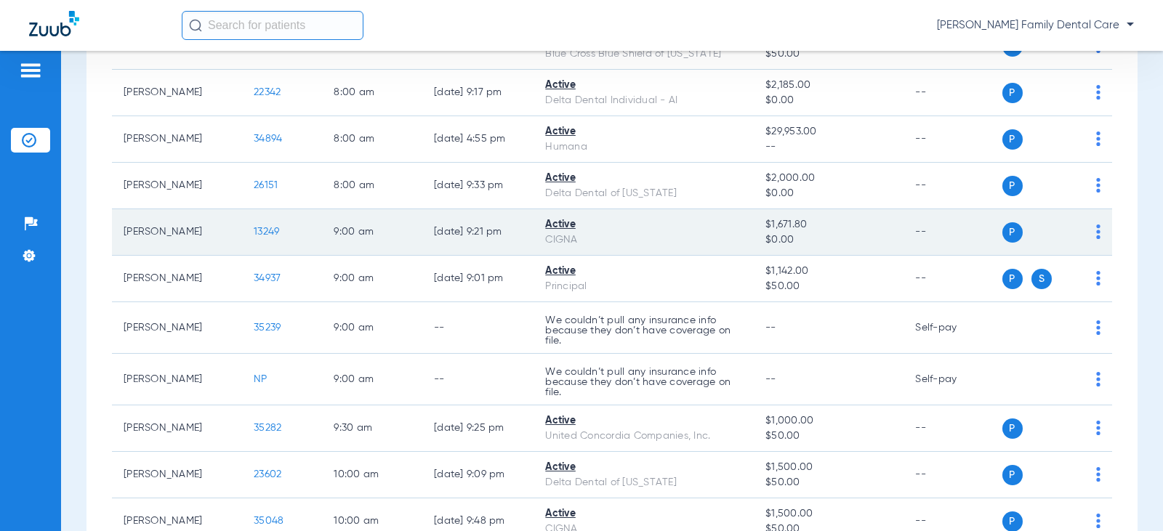
click at [262, 234] on span "13249" at bounding box center [266, 232] width 25 height 10
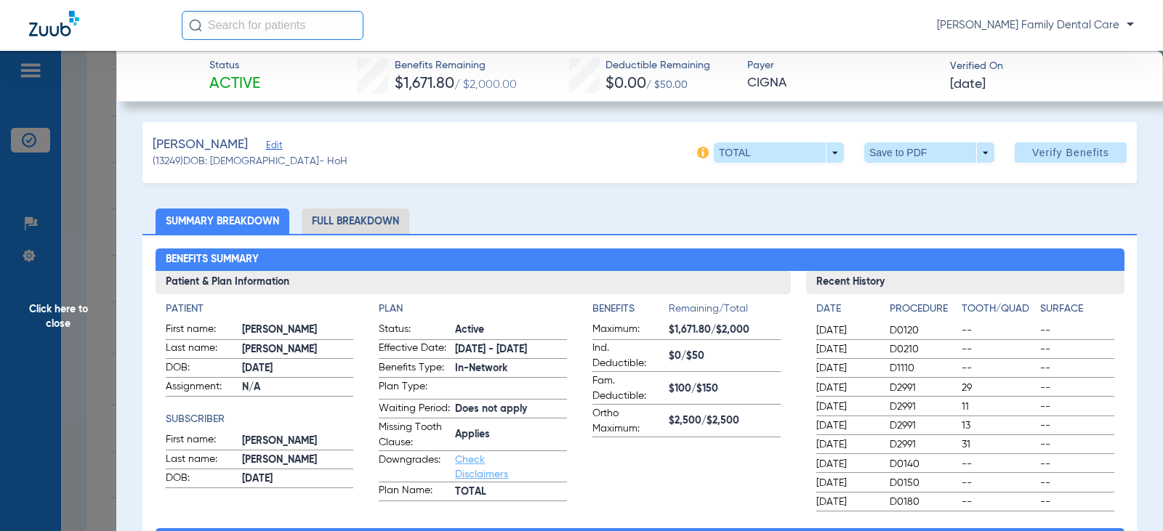
click at [66, 315] on span "Click here to close" at bounding box center [58, 316] width 116 height 531
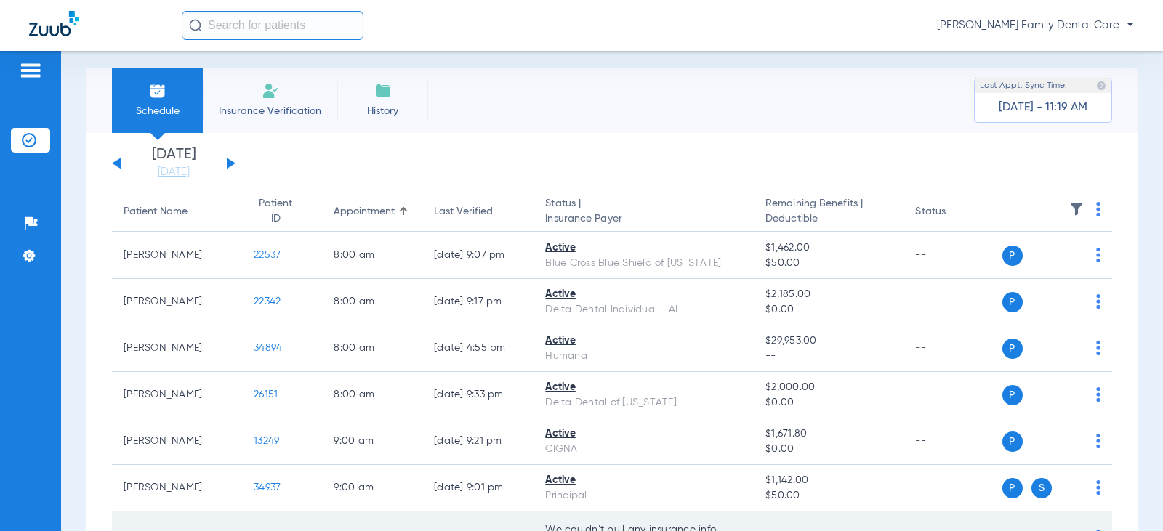
scroll to position [0, 0]
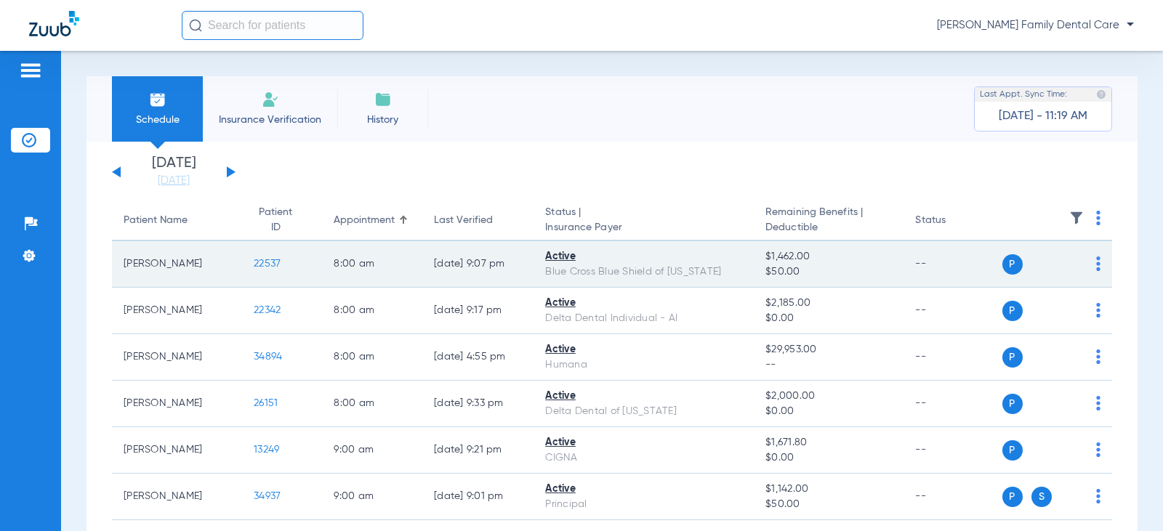
click at [257, 267] on span "22537" at bounding box center [267, 264] width 27 height 10
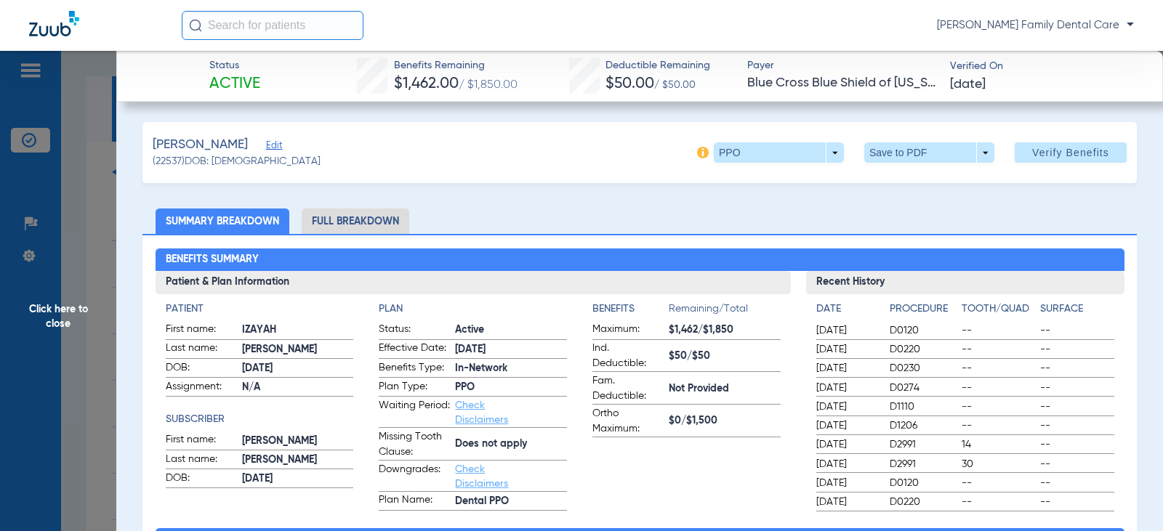
click at [58, 307] on span "Click here to close" at bounding box center [58, 316] width 116 height 531
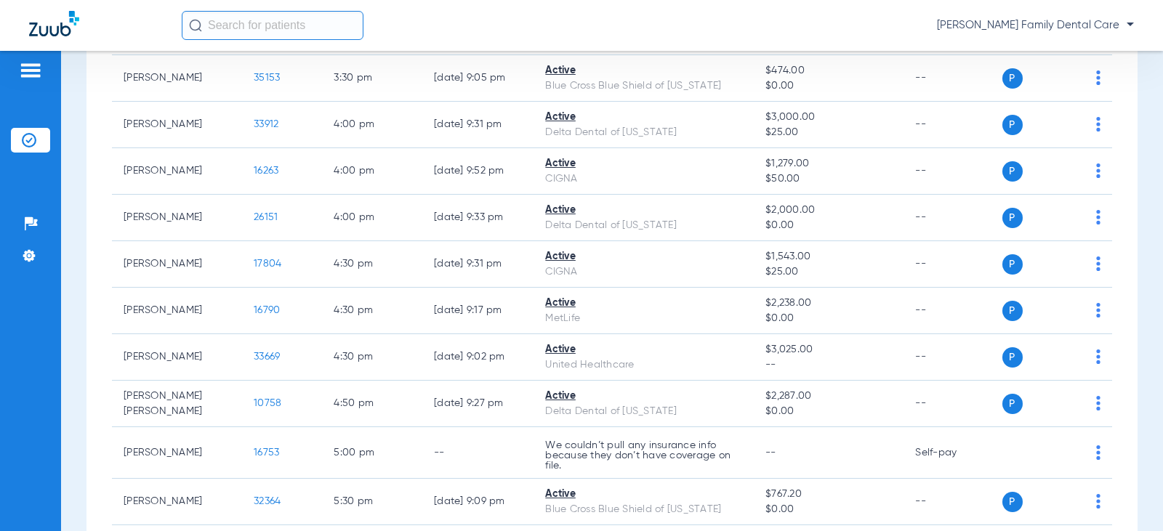
scroll to position [1962, 0]
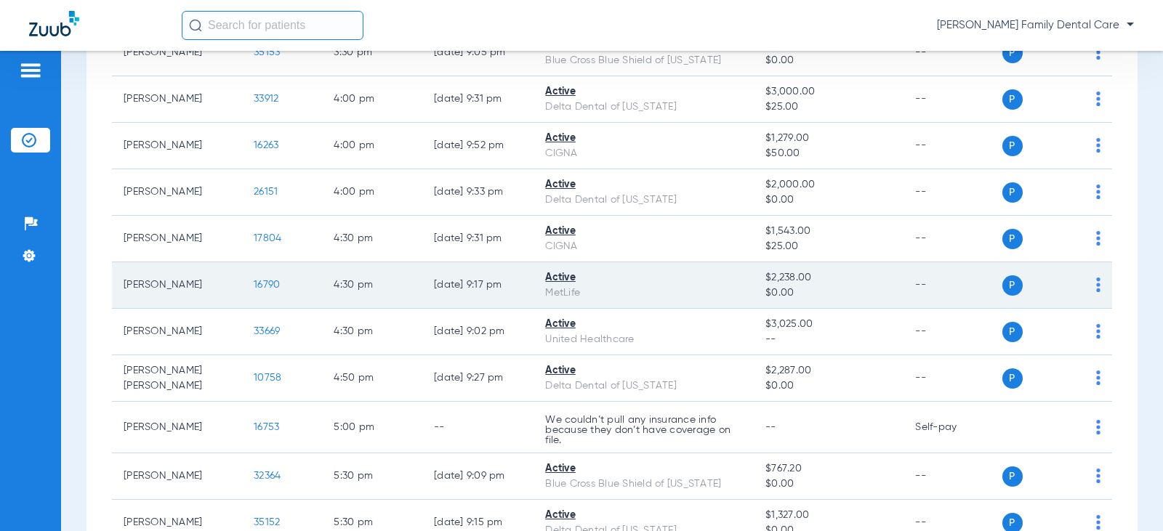
click at [254, 281] on span "16790" at bounding box center [267, 285] width 26 height 10
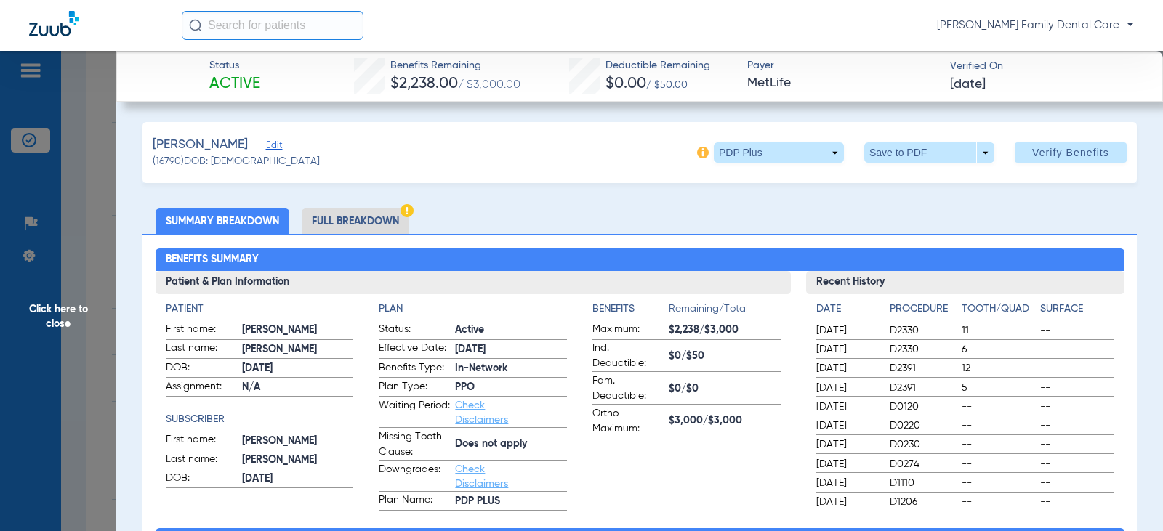
click at [65, 312] on span "Click here to close" at bounding box center [58, 316] width 116 height 531
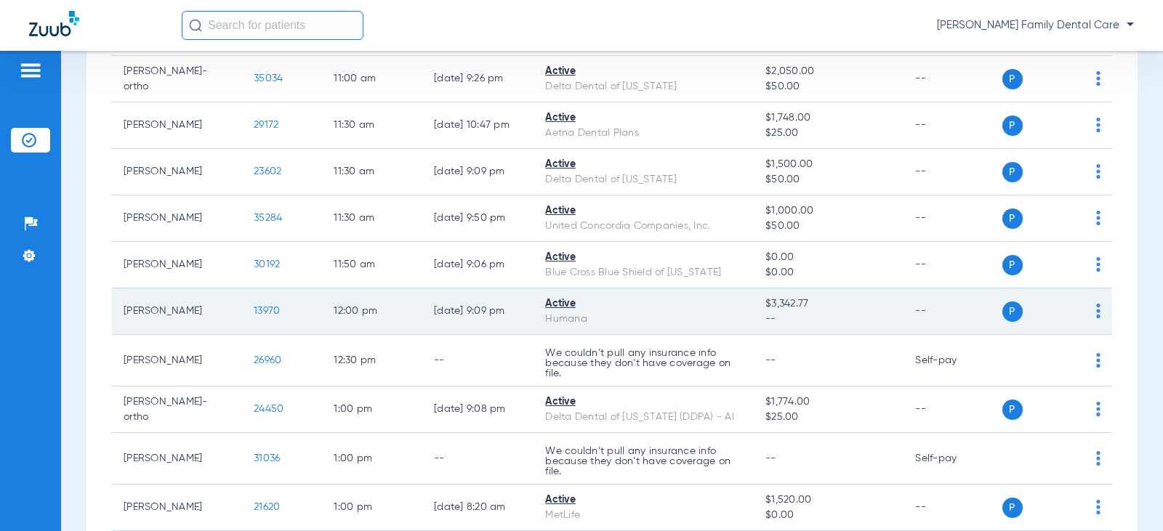
scroll to position [799, 0]
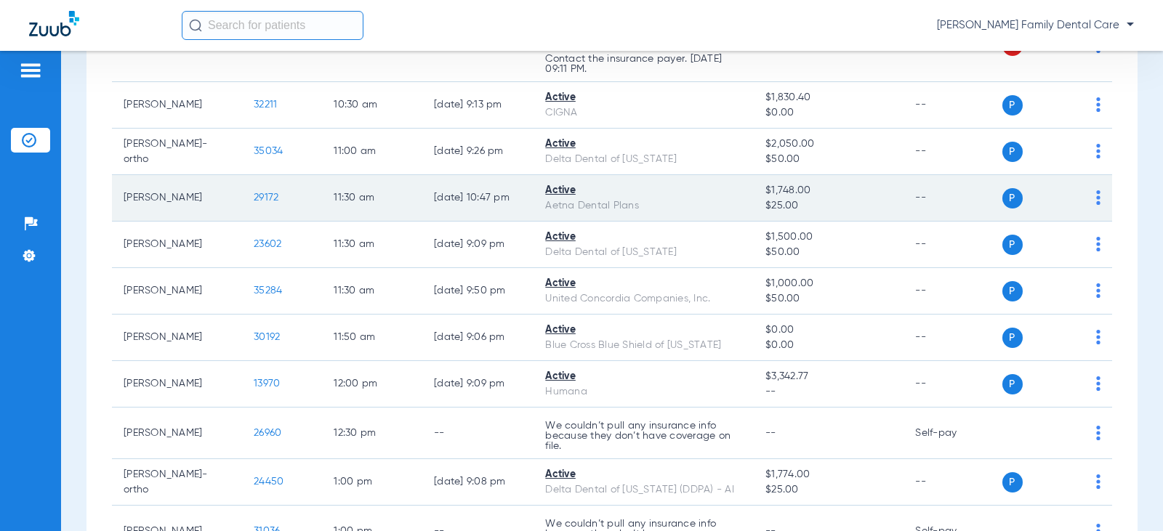
click at [262, 195] on span "29172" at bounding box center [266, 198] width 25 height 10
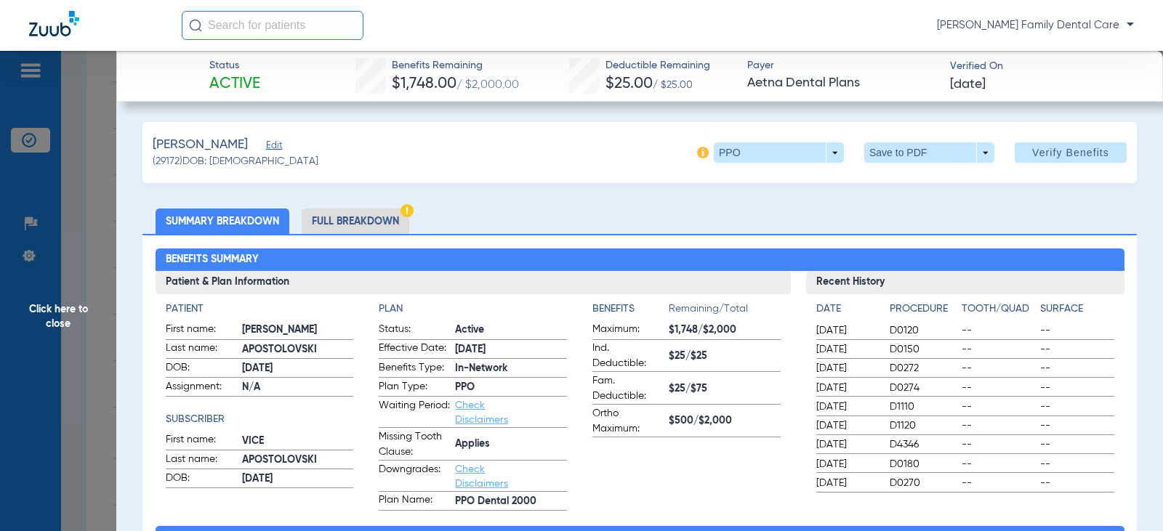
click at [49, 305] on span "Click here to close" at bounding box center [58, 316] width 116 height 531
